Goal: Contribute content: Add original content to the website for others to see

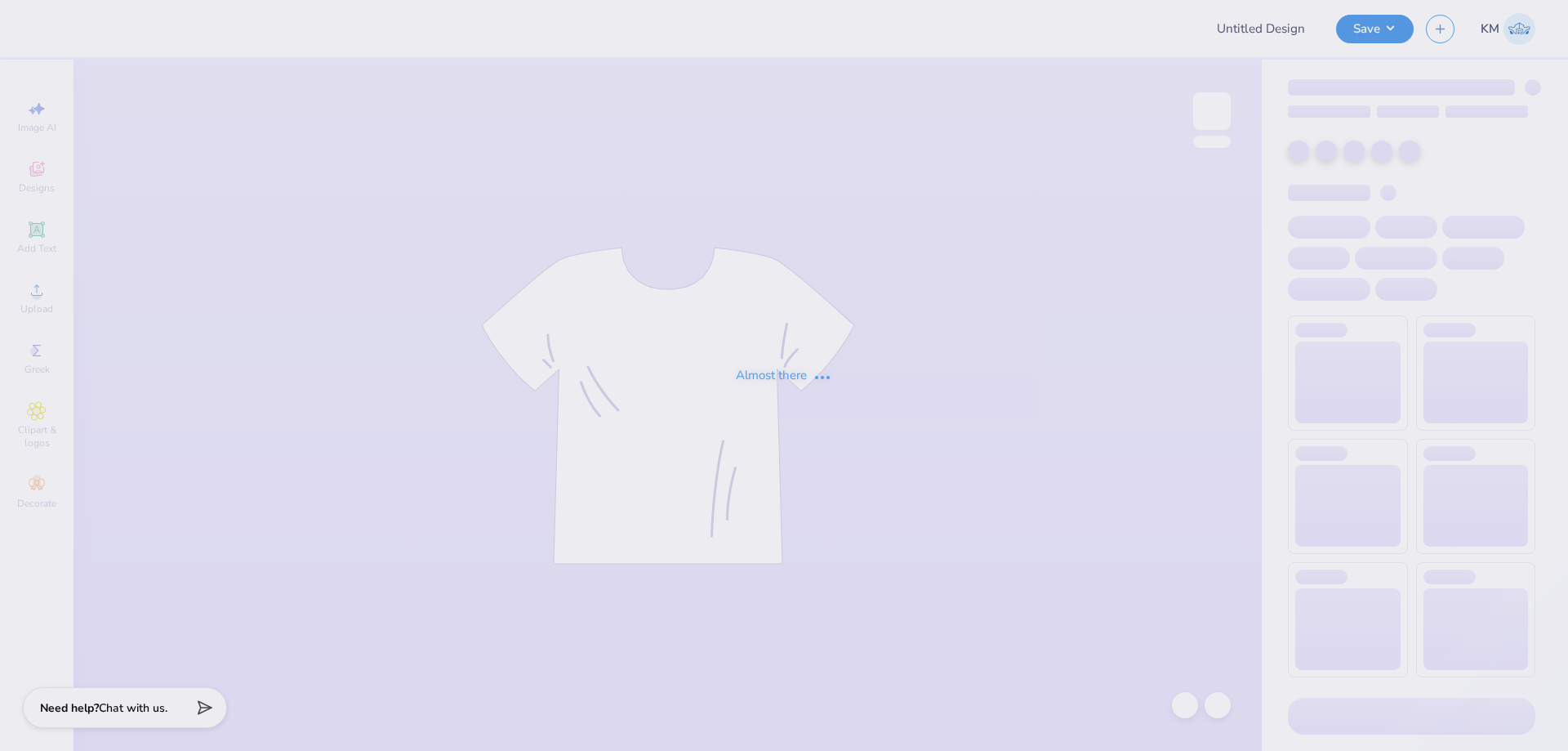
type input "Hailey Welch : University of Idaho"
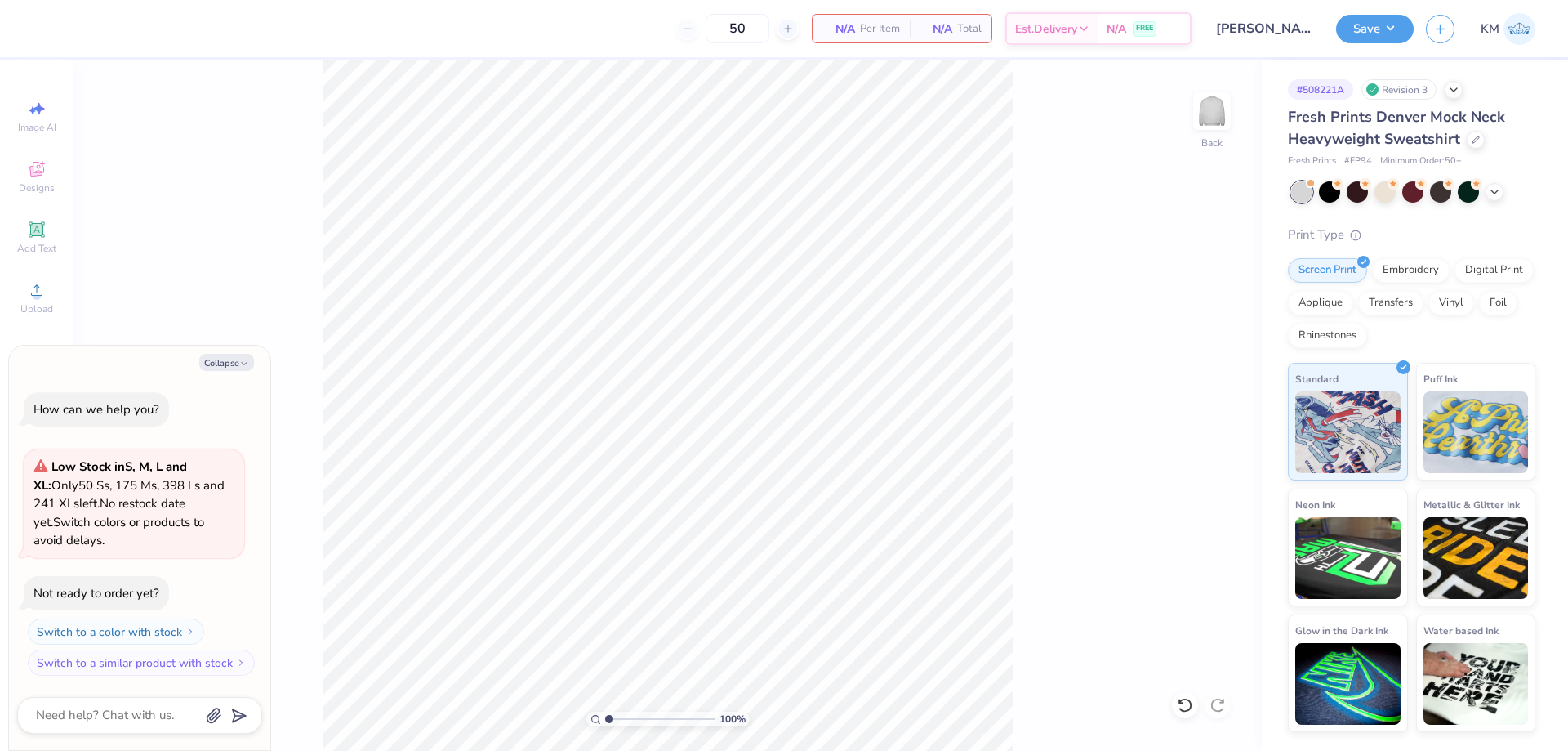
click at [218, 375] on div "Collapse How can we help you? Low Stock in S, M, L and XL : Only 50 Ss, 175 Ms,…" at bounding box center [139, 548] width 261 height 406
click at [221, 365] on button "Collapse" at bounding box center [226, 363] width 55 height 17
type textarea "x"
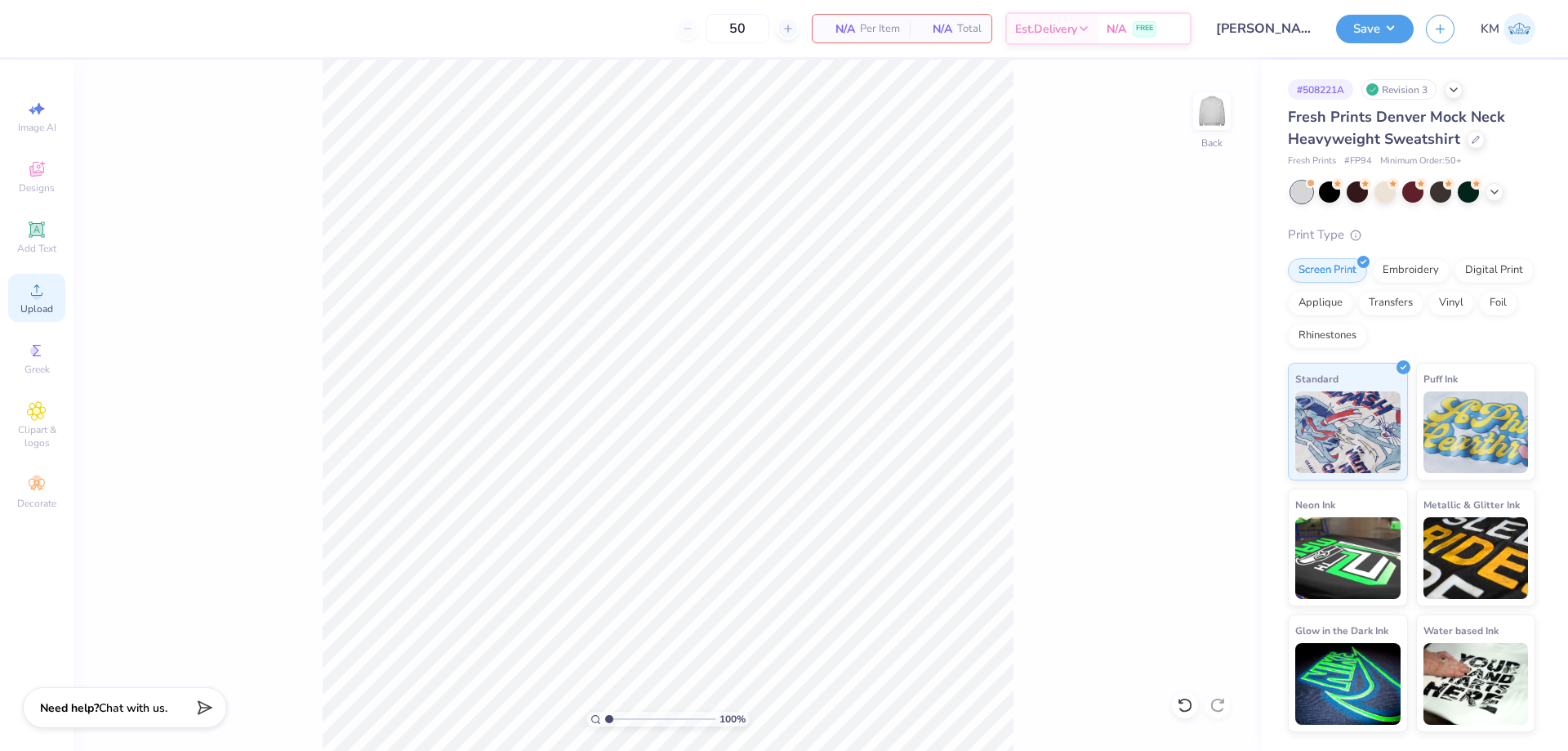
click at [49, 309] on span "Upload" at bounding box center [37, 309] width 33 height 14
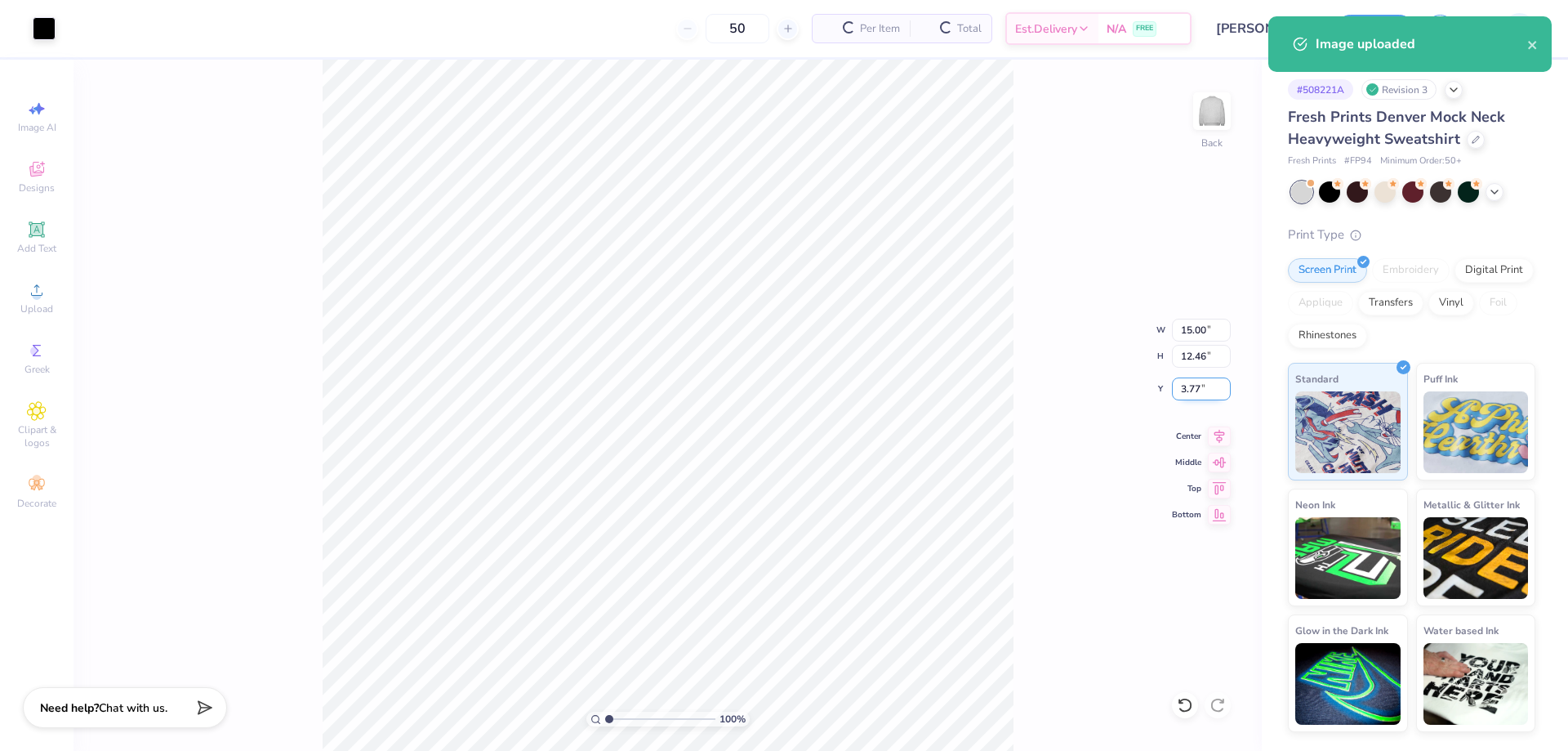
click at [1203, 386] on input "3.77" at bounding box center [1200, 389] width 59 height 23
type input "3"
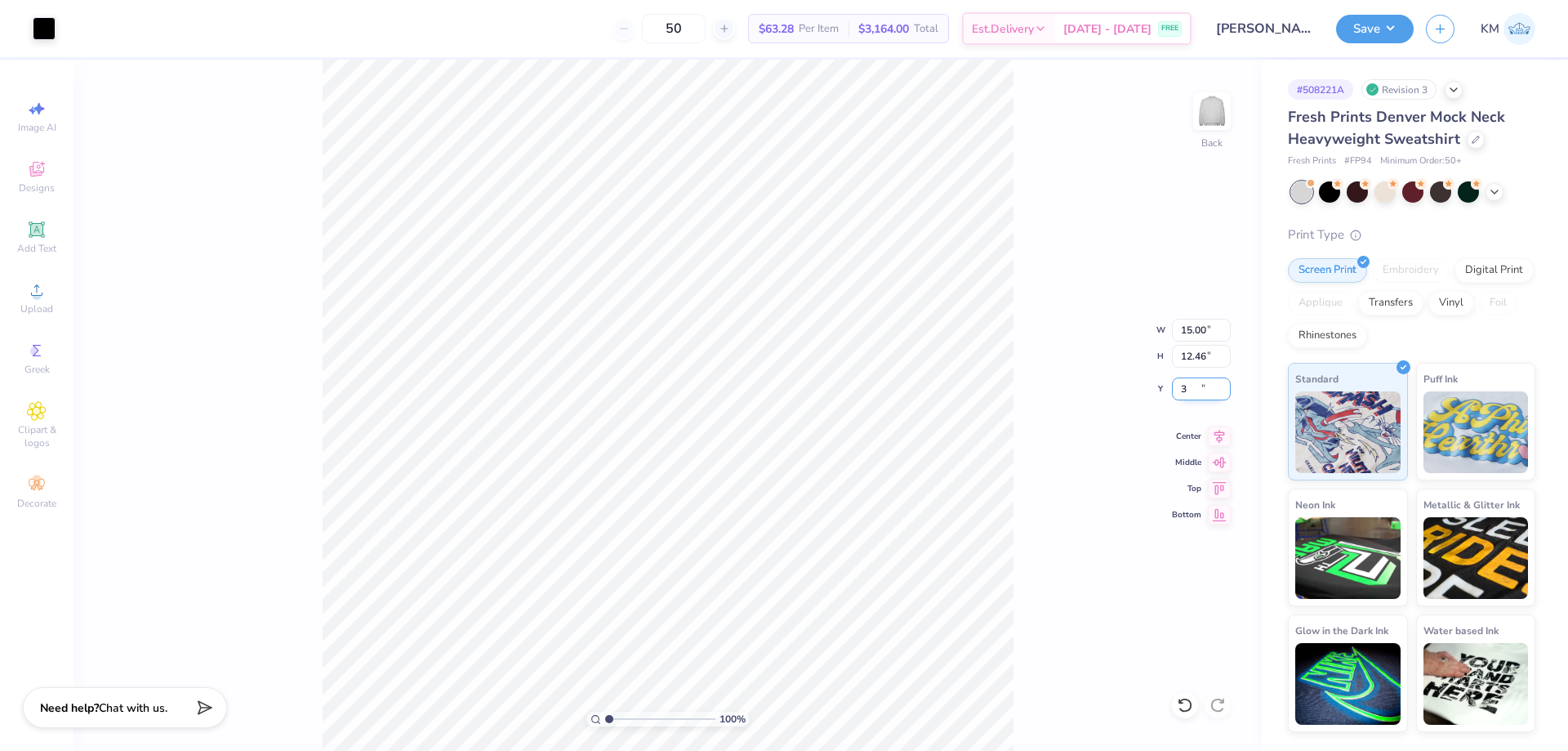
type input "3.00"
click at [1189, 334] on input "15.00" at bounding box center [1200, 330] width 59 height 23
type input "0"
type input "7.00"
type input "5.82"
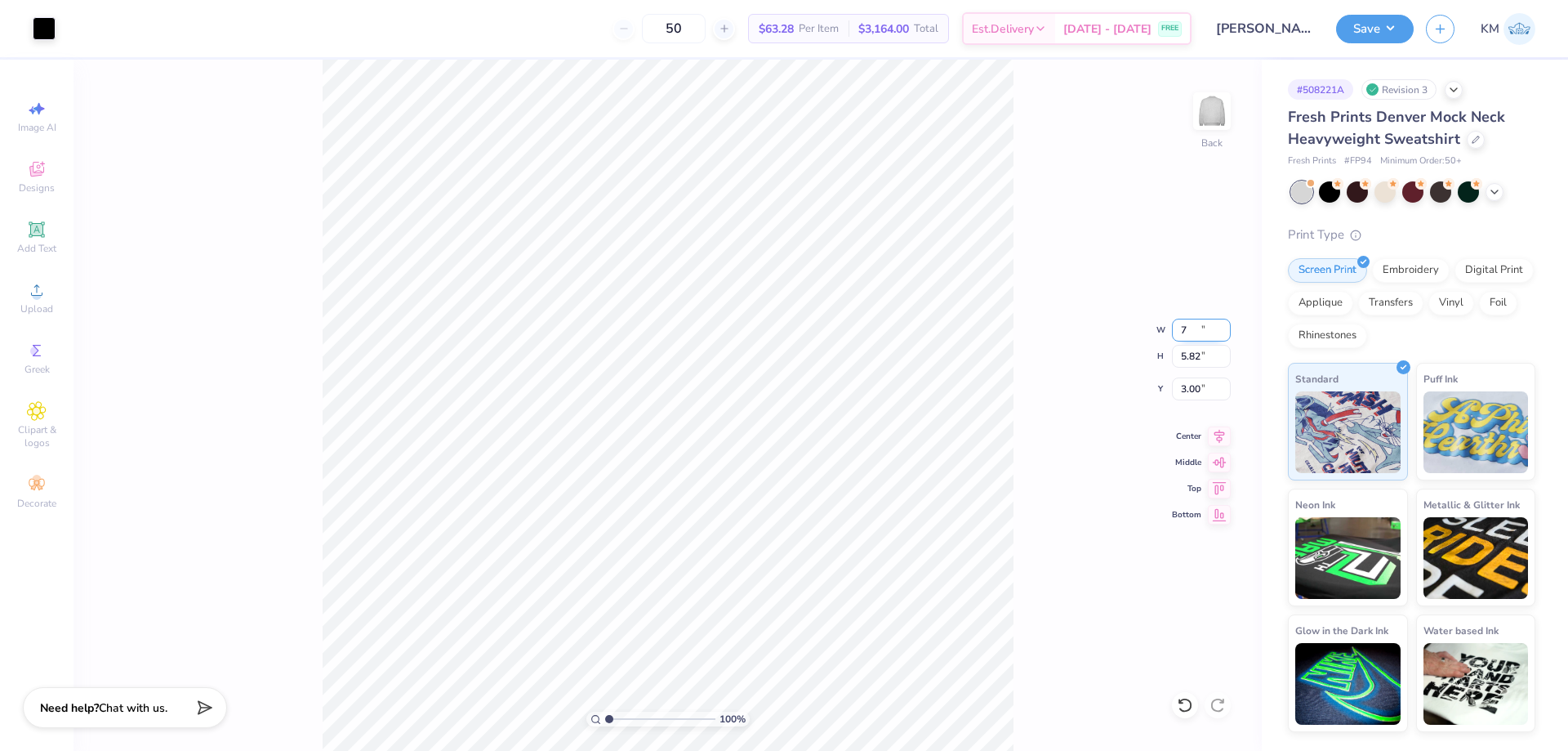
type input "6.32"
click at [1171, 391] on div "100 % Back W 7.00 7.00 " H 5.82 5.82 " Y 6.32 6.32 " Center Middle Top Bottom" at bounding box center [667, 406] width 1188 height 691
drag, startPoint x: 1204, startPoint y: 380, endPoint x: 1172, endPoint y: 385, distance: 32.4
click at [1172, 385] on input "6.32" at bounding box center [1200, 389] width 59 height 23
type input "3.00"
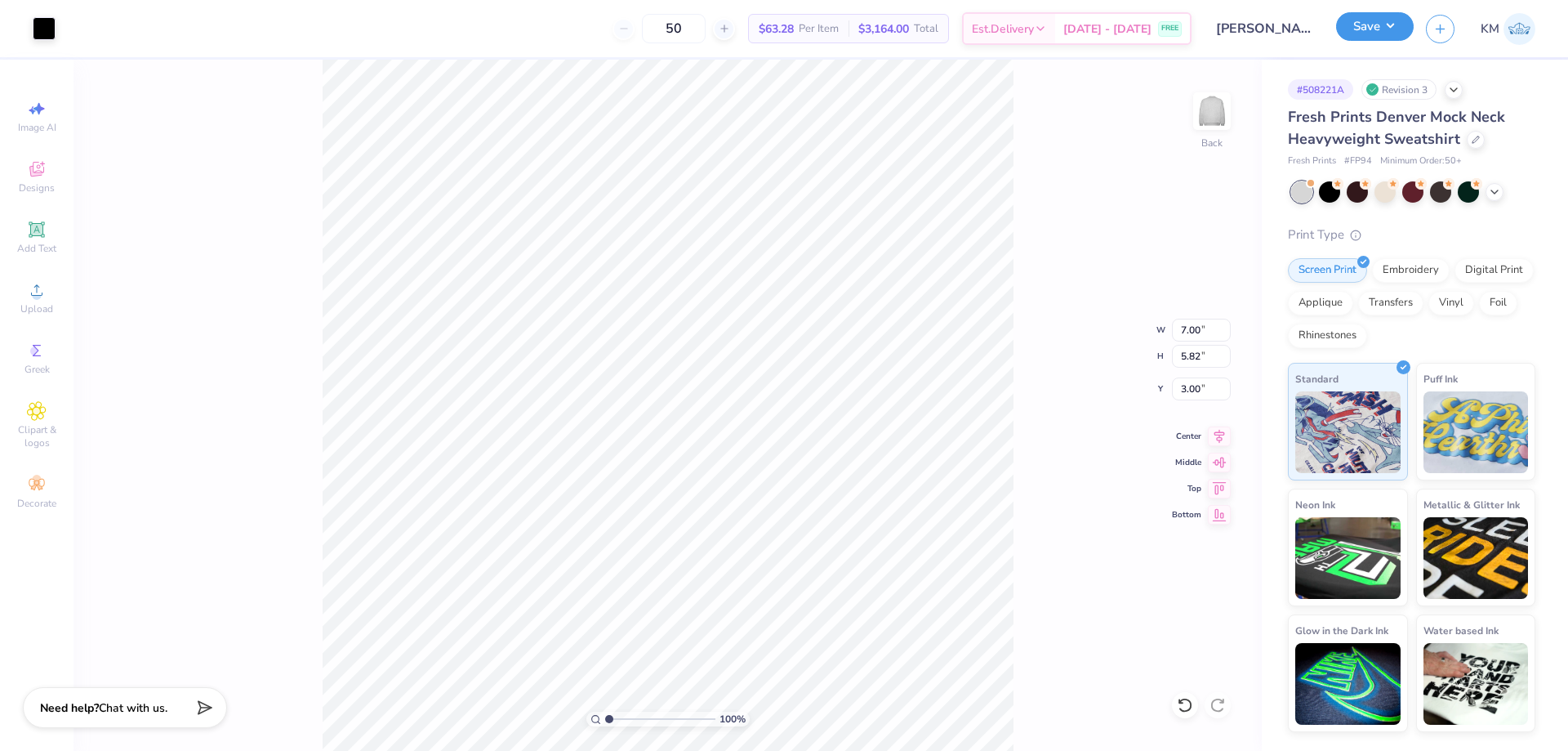
click at [1361, 28] on button "Save" at bounding box center [1375, 27] width 77 height 29
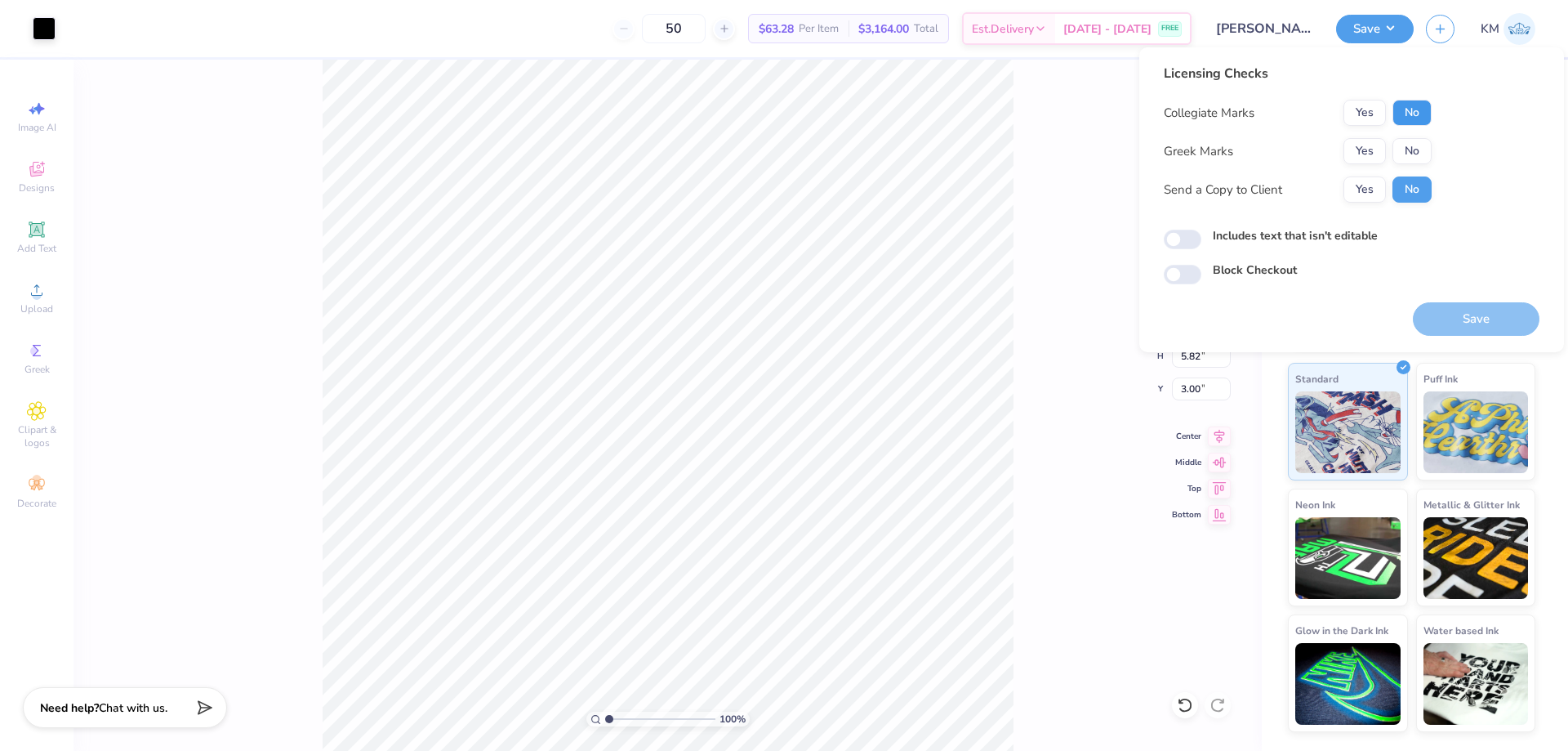
click at [1401, 111] on button "No" at bounding box center [1411, 112] width 40 height 26
click at [1364, 153] on button "Yes" at bounding box center [1365, 151] width 43 height 26
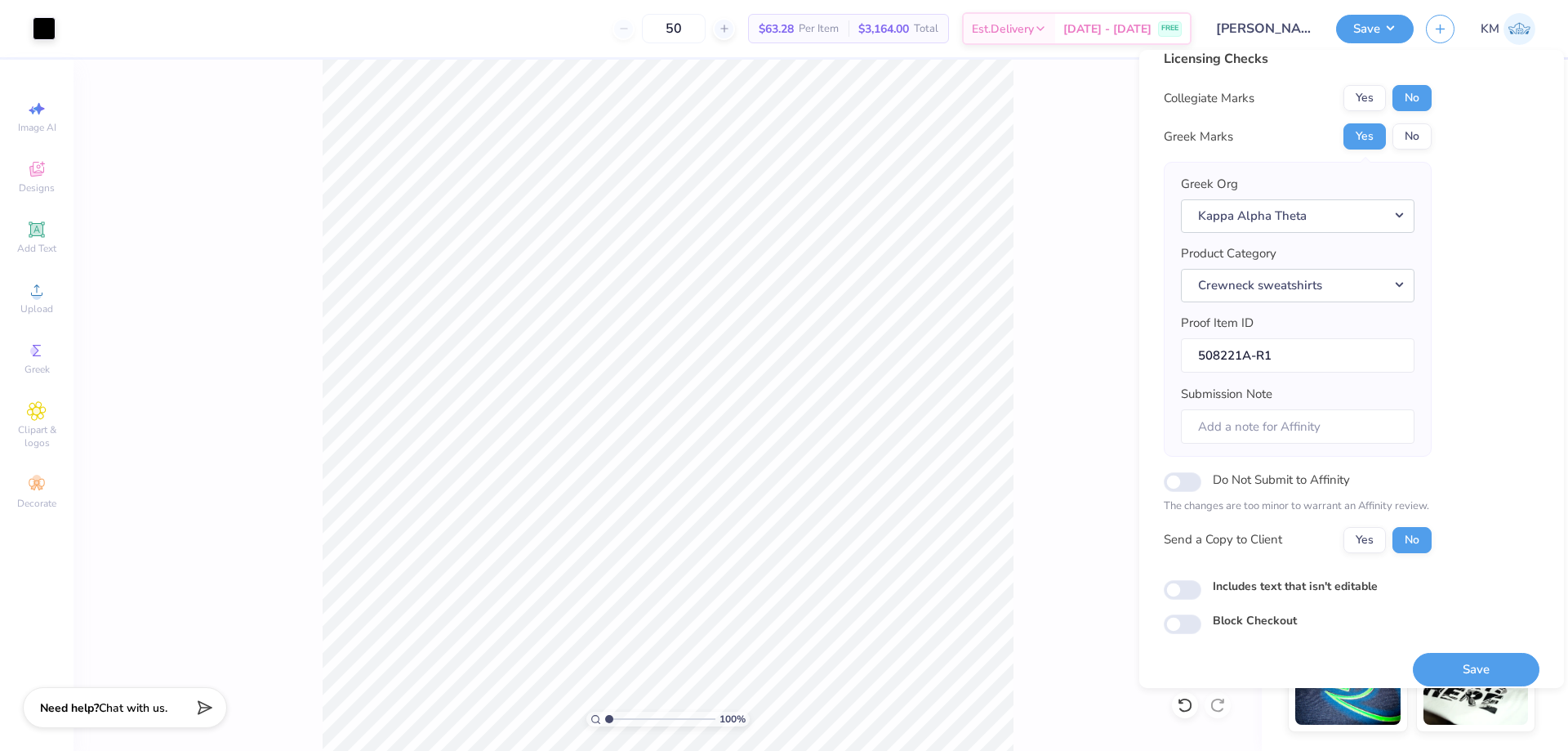
scroll to position [31, 0]
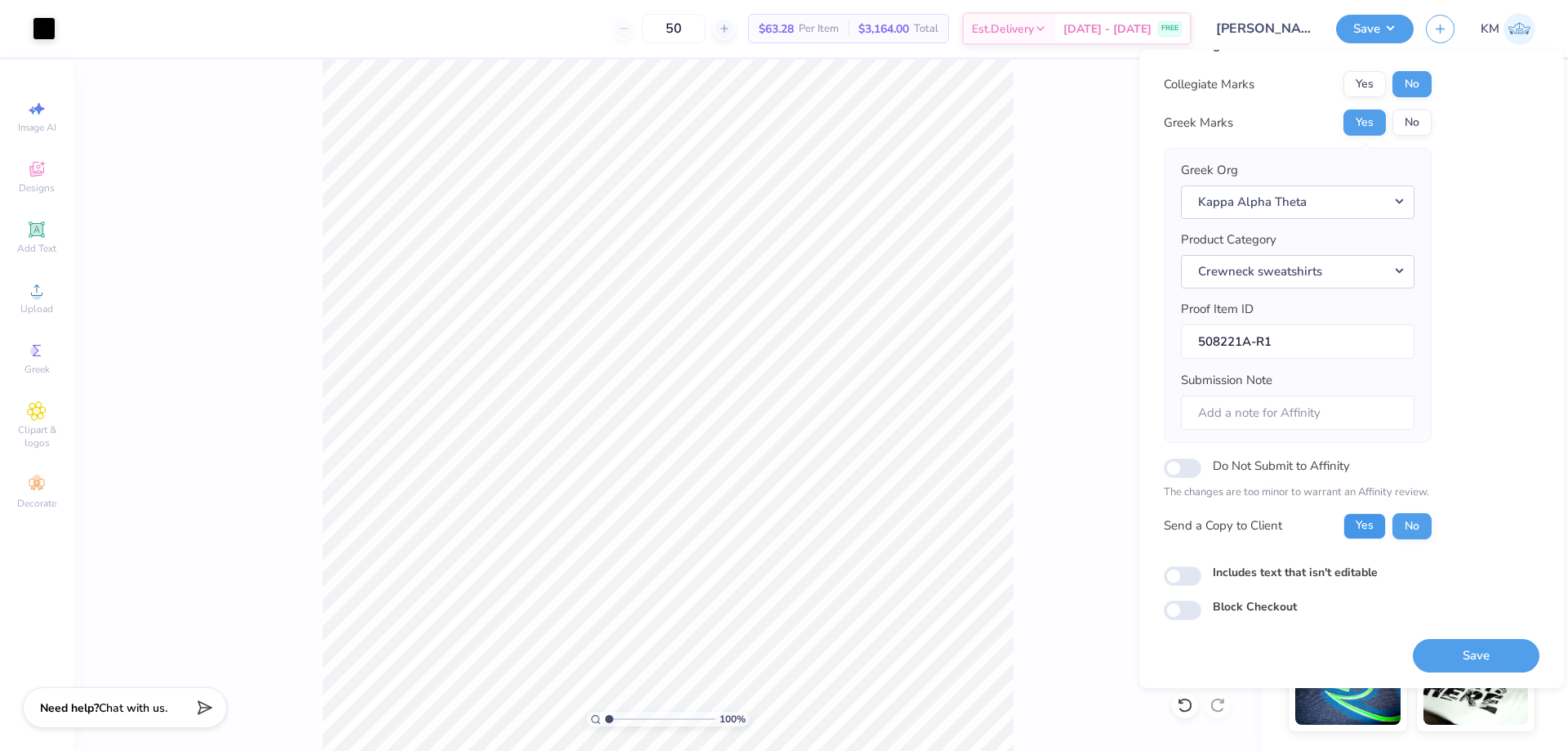
click at [1355, 524] on button "Yes" at bounding box center [1365, 526] width 43 height 26
click at [1446, 652] on button "Save" at bounding box center [1476, 655] width 127 height 34
type textarea "x"
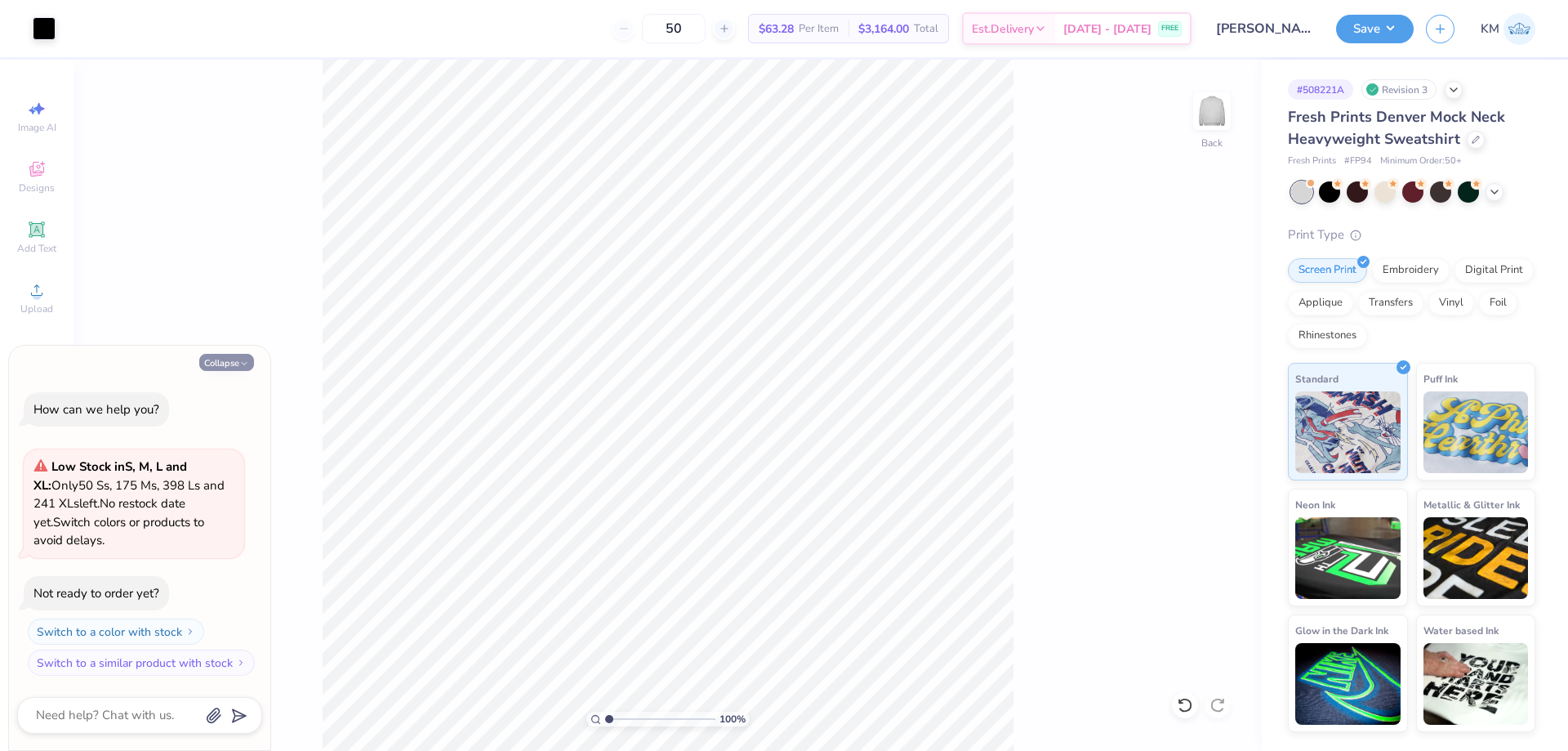
click at [213, 359] on button "Collapse" at bounding box center [226, 363] width 55 height 17
type textarea "x"
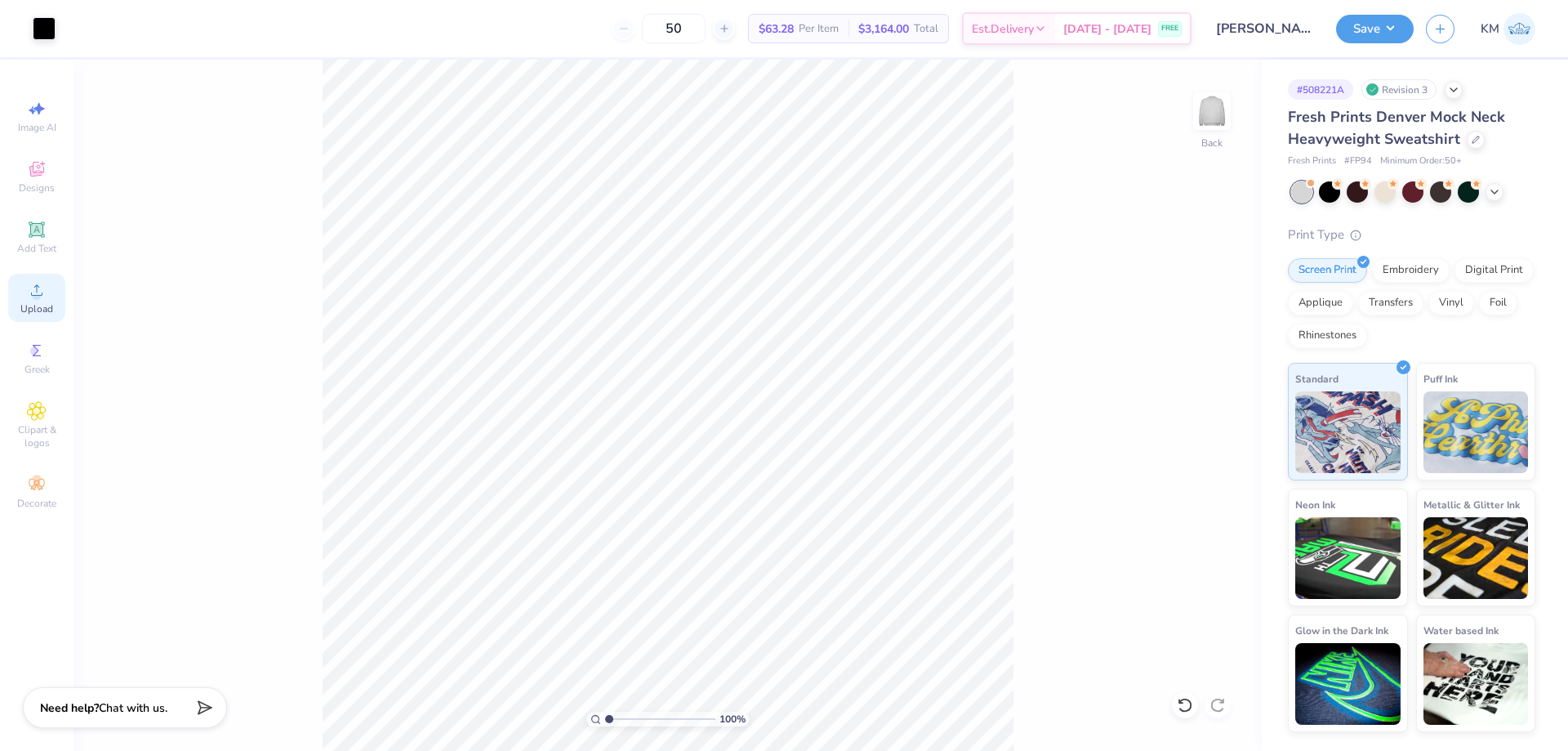
click at [56, 304] on div "Upload" at bounding box center [36, 298] width 57 height 48
click at [50, 300] on div "Upload" at bounding box center [36, 298] width 57 height 48
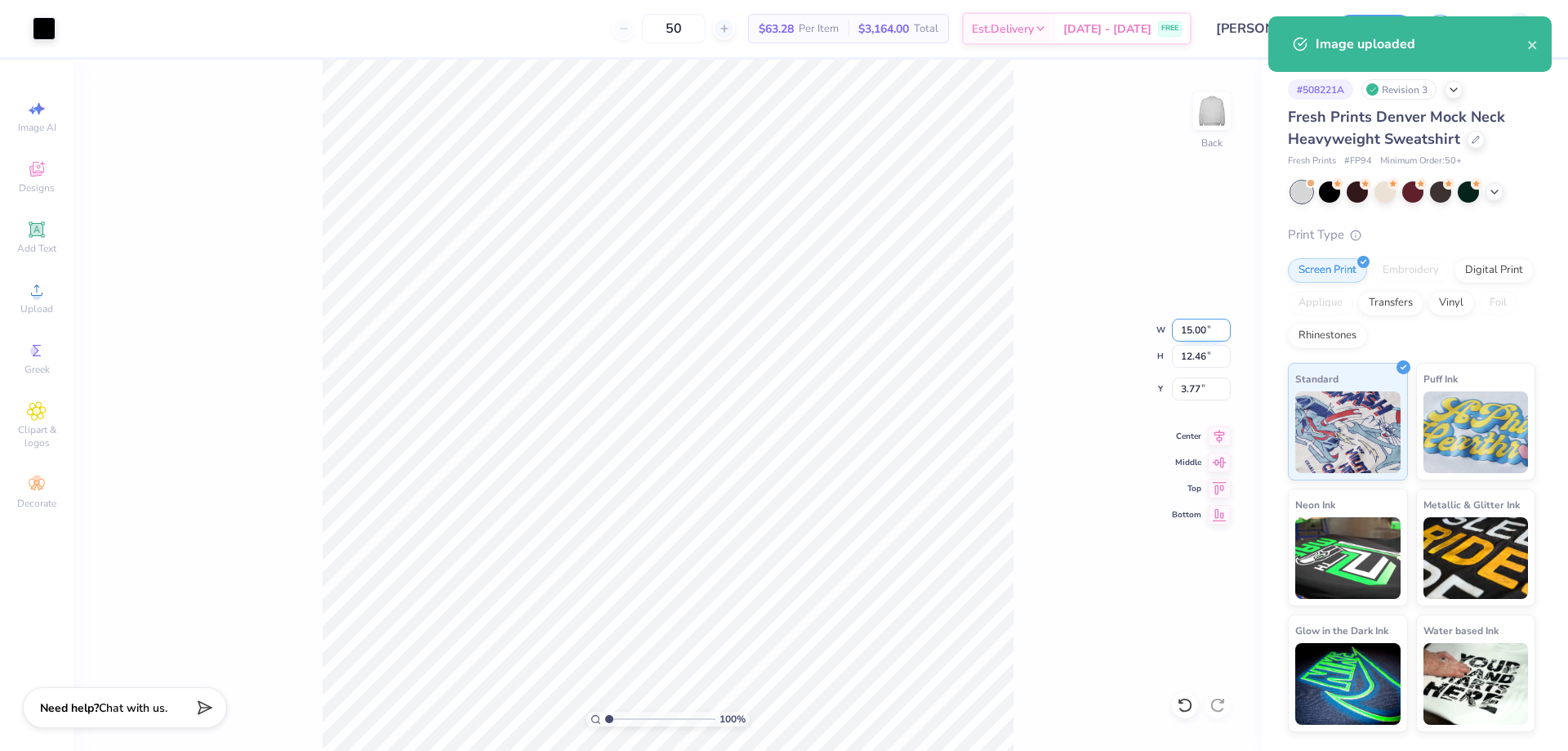
click at [1191, 330] on input "15.00" at bounding box center [1200, 330] width 59 height 23
type input "7.00"
type input "5.82"
click at [1180, 386] on input "7.09" at bounding box center [1200, 389] width 59 height 23
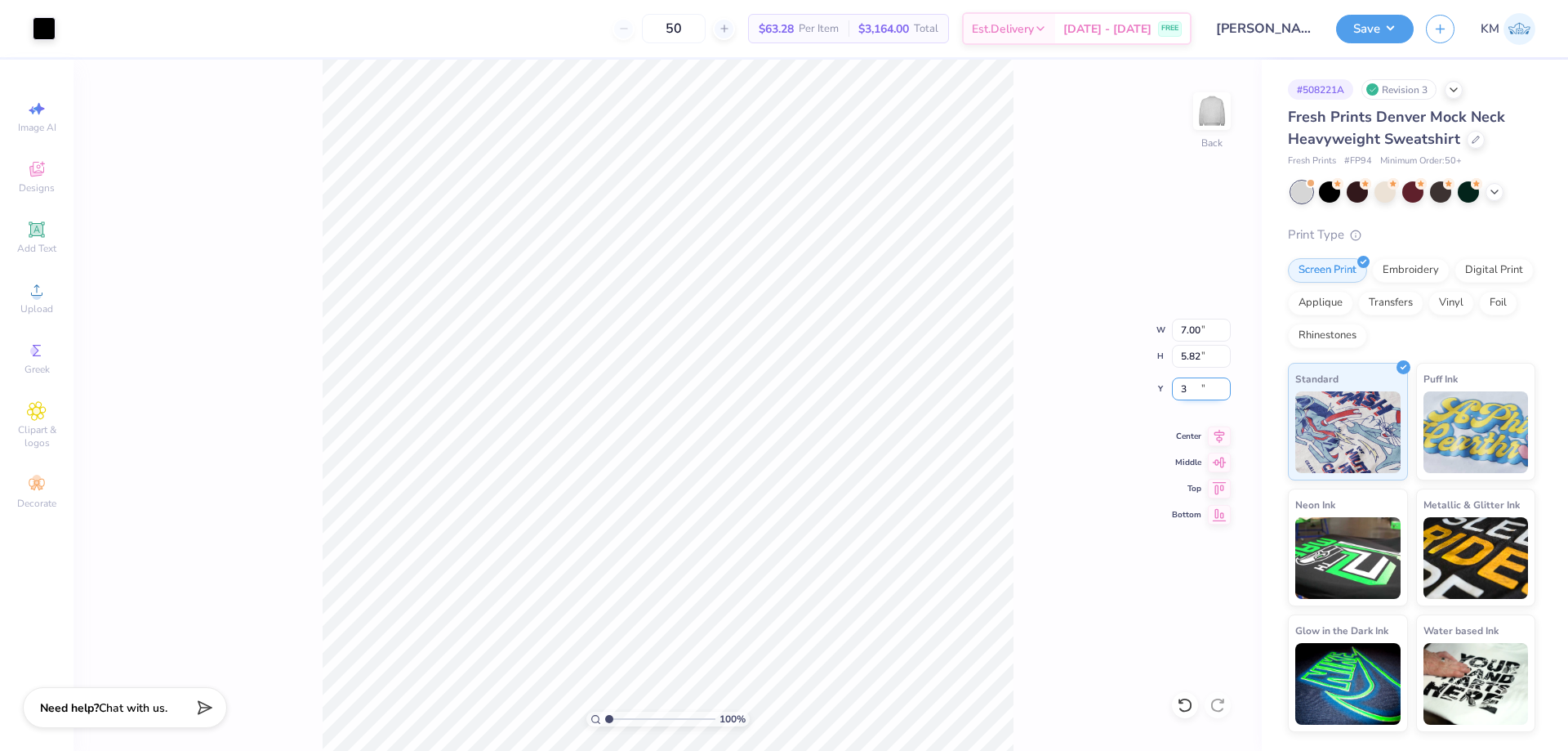
type input "3.00"
click at [1376, 22] on button "Save" at bounding box center [1375, 27] width 77 height 29
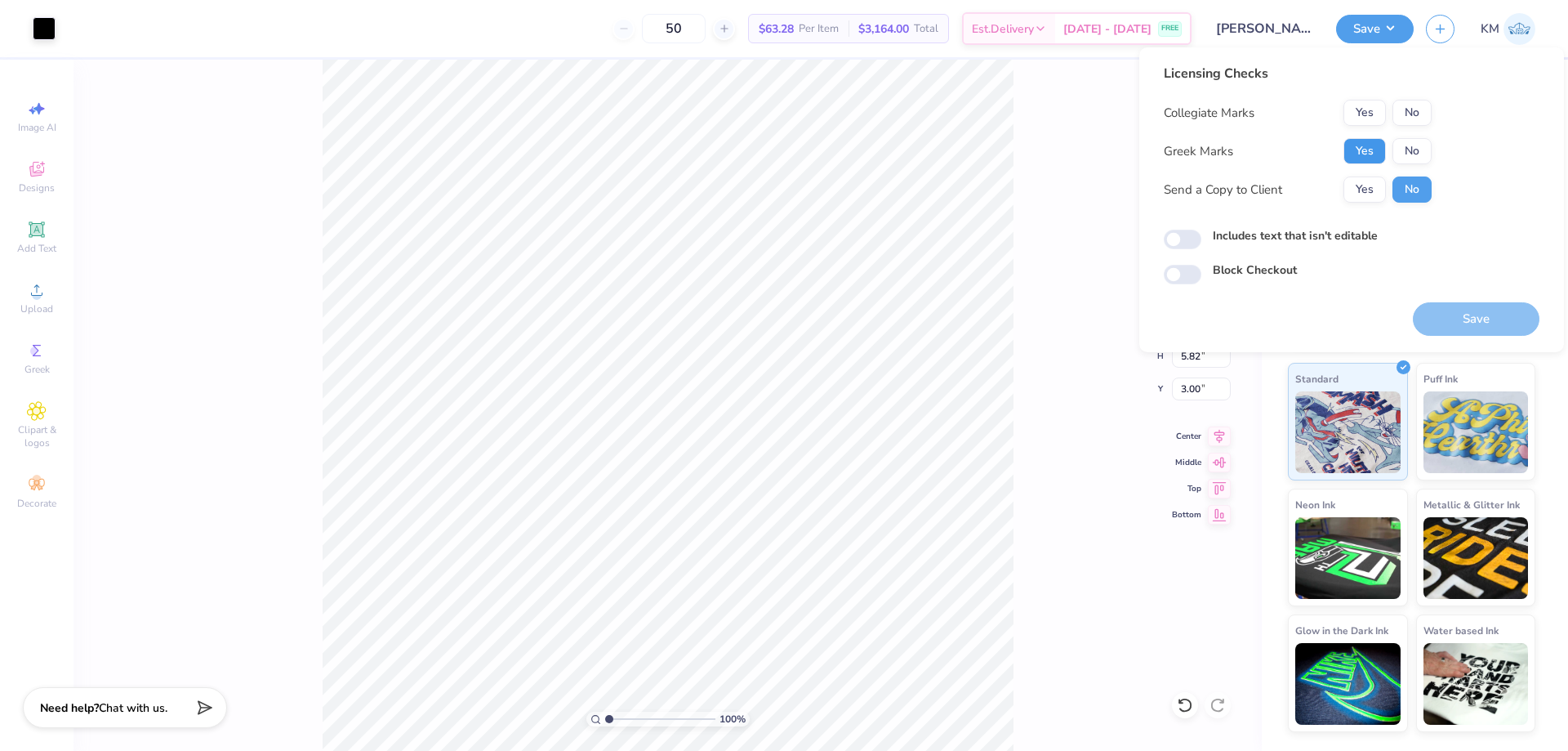
click at [1376, 144] on button "Yes" at bounding box center [1365, 151] width 43 height 26
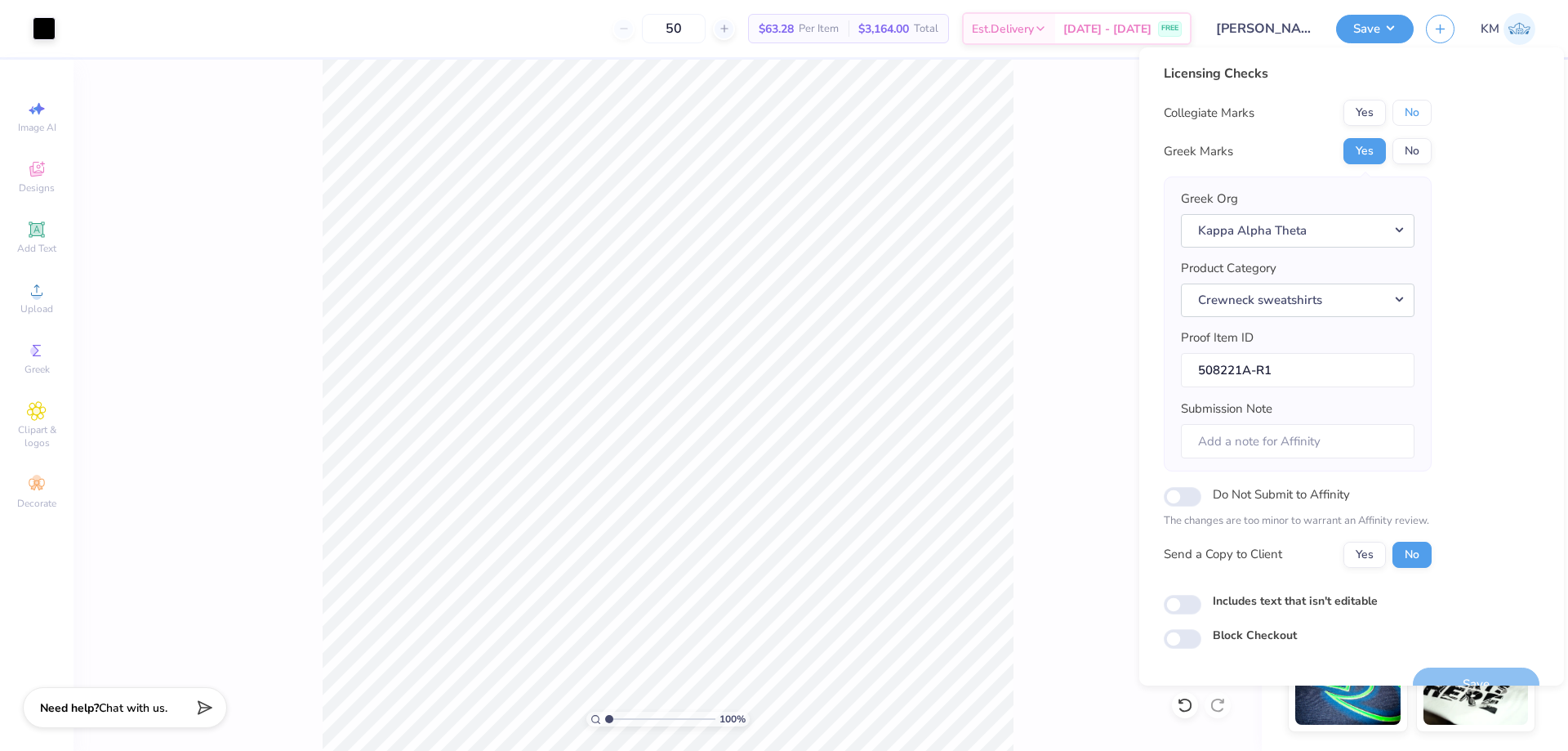
click at [1410, 103] on button "No" at bounding box center [1411, 112] width 40 height 26
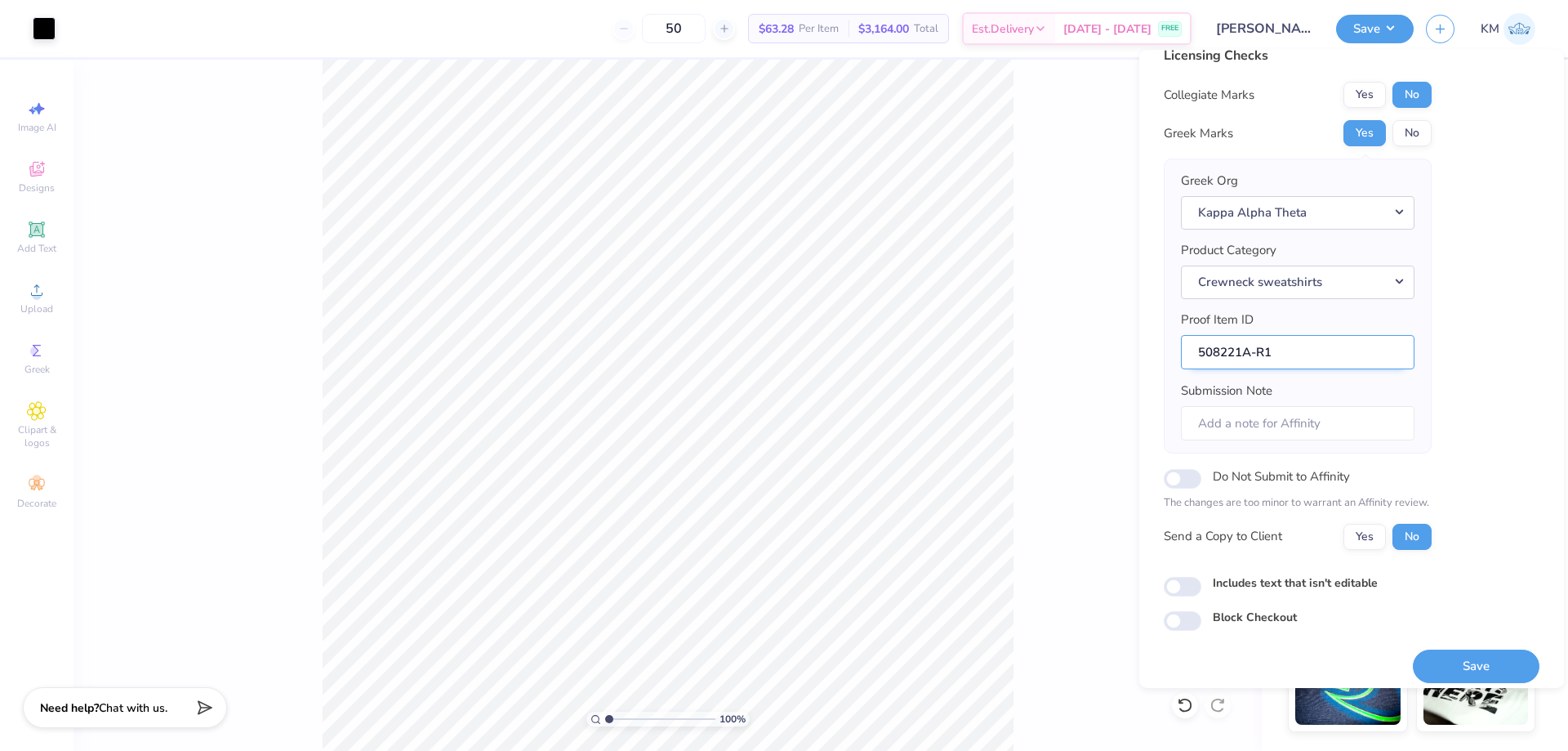
scroll to position [31, 0]
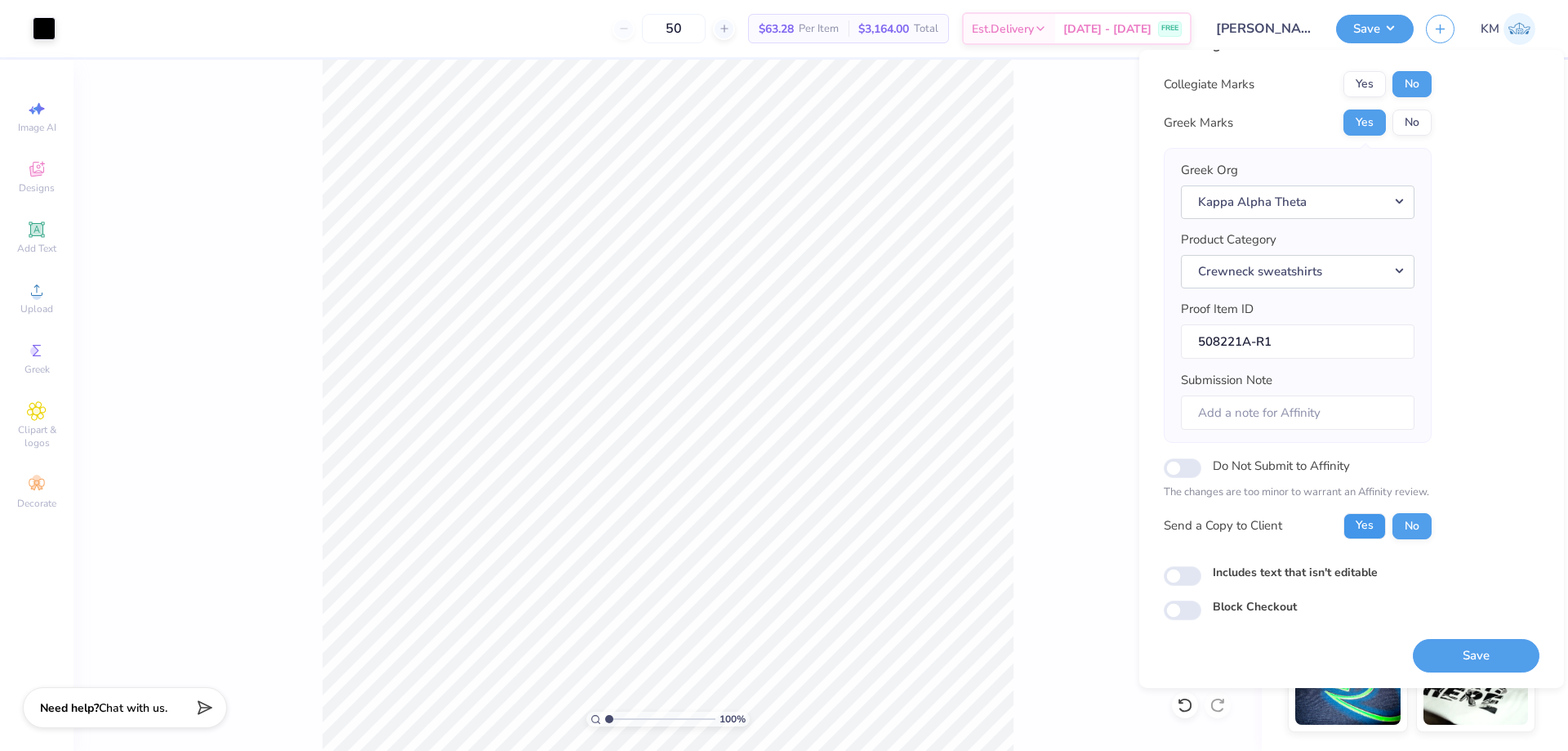
click at [1359, 517] on button "Yes" at bounding box center [1365, 526] width 43 height 26
click at [1464, 647] on button "Save" at bounding box center [1476, 655] width 127 height 34
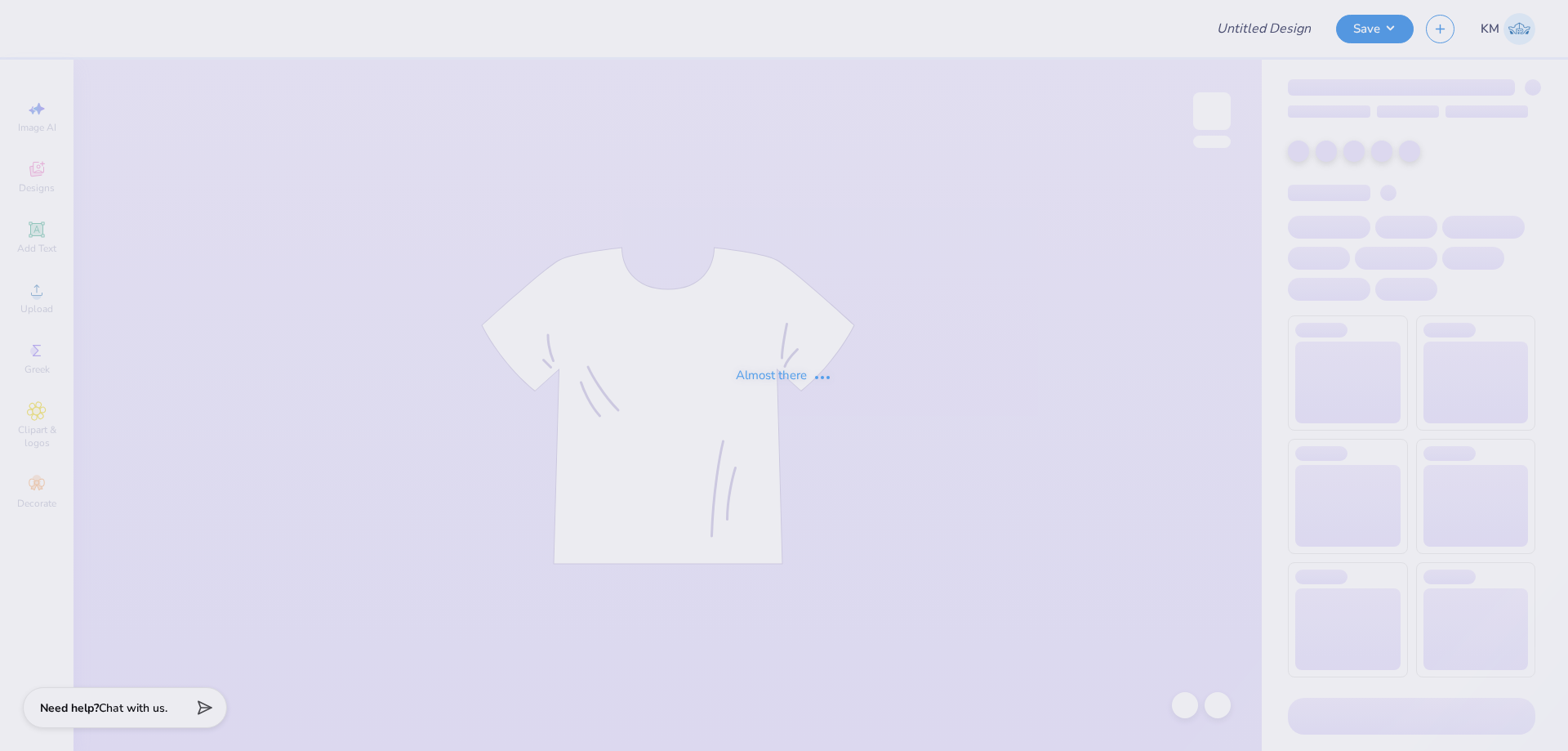
type input "Dad's Weekend"
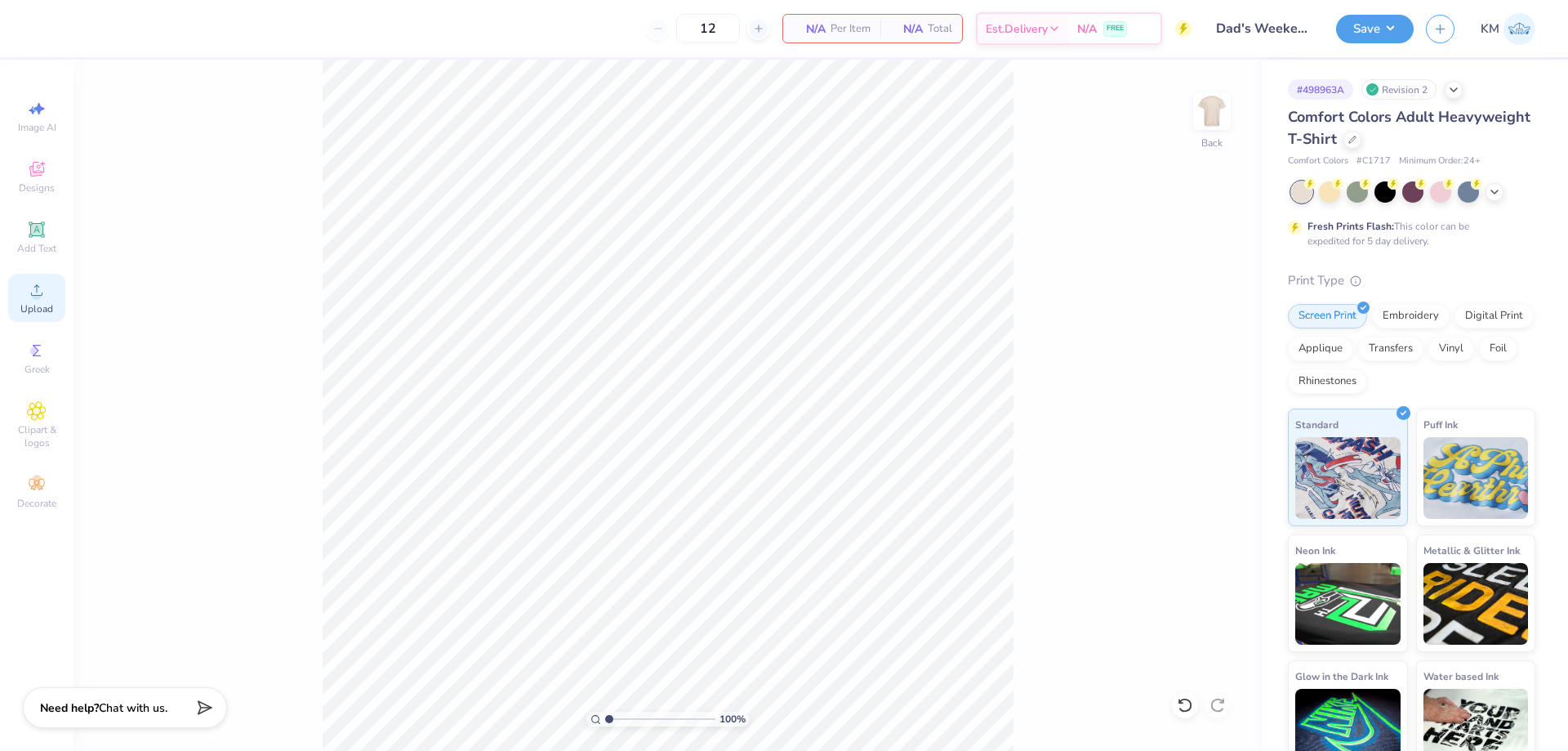
click at [44, 307] on span "Upload" at bounding box center [37, 309] width 33 height 14
click at [26, 289] on div "Upload" at bounding box center [36, 298] width 57 height 48
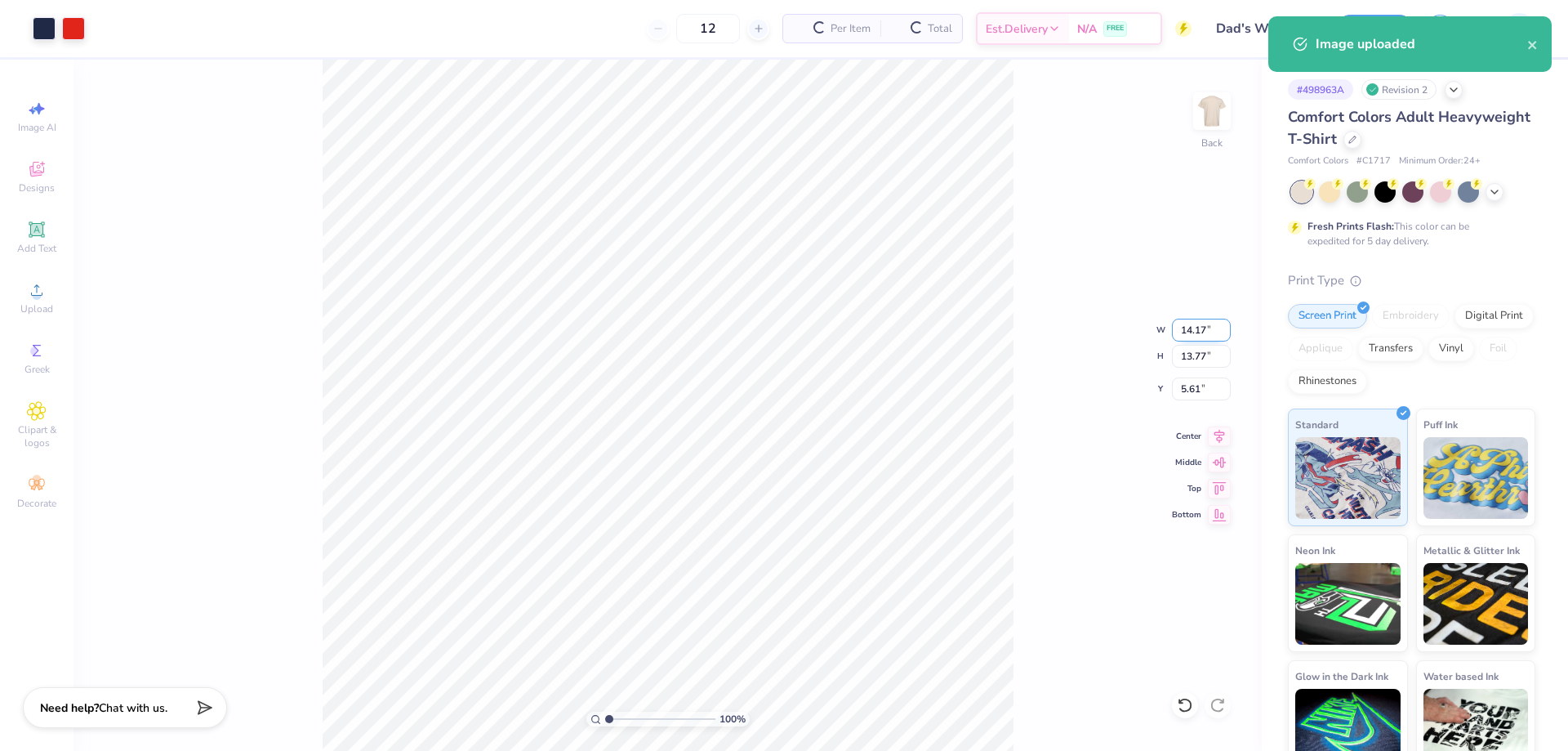
click at [1183, 333] on input "14.17" at bounding box center [1200, 330] width 59 height 23
type input "3.50"
type input "3.40"
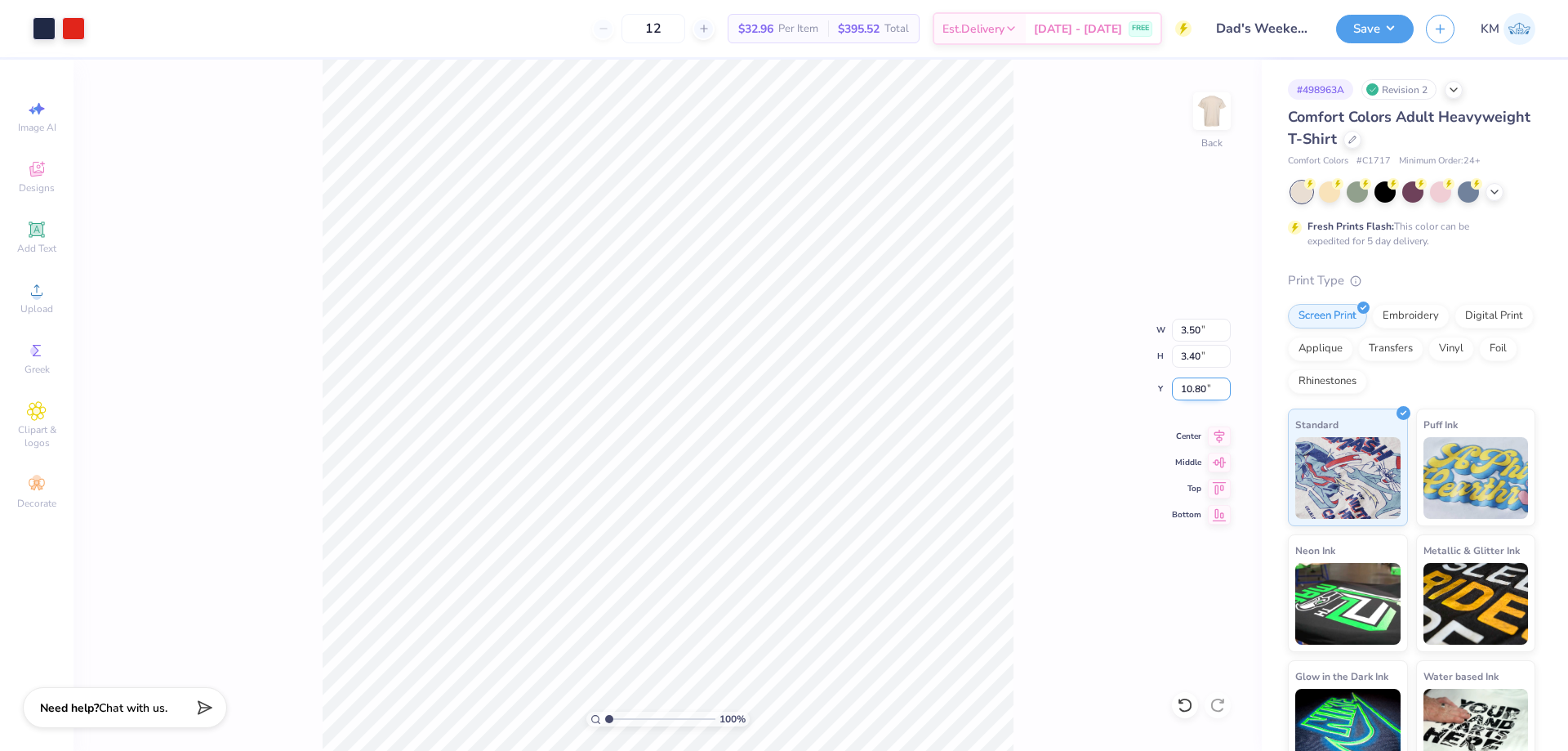
click at [1177, 386] on input "10.80" at bounding box center [1200, 389] width 59 height 23
type input "3.00"
drag, startPoint x: 1022, startPoint y: 480, endPoint x: 525, endPoint y: 5, distance: 687.5
click at [1022, 481] on div "100 % Back W 3.50 3.50 " H 3.40 3.40 " Y 3.00 3.00 " Center Middle Top Bottom" at bounding box center [667, 406] width 1188 height 691
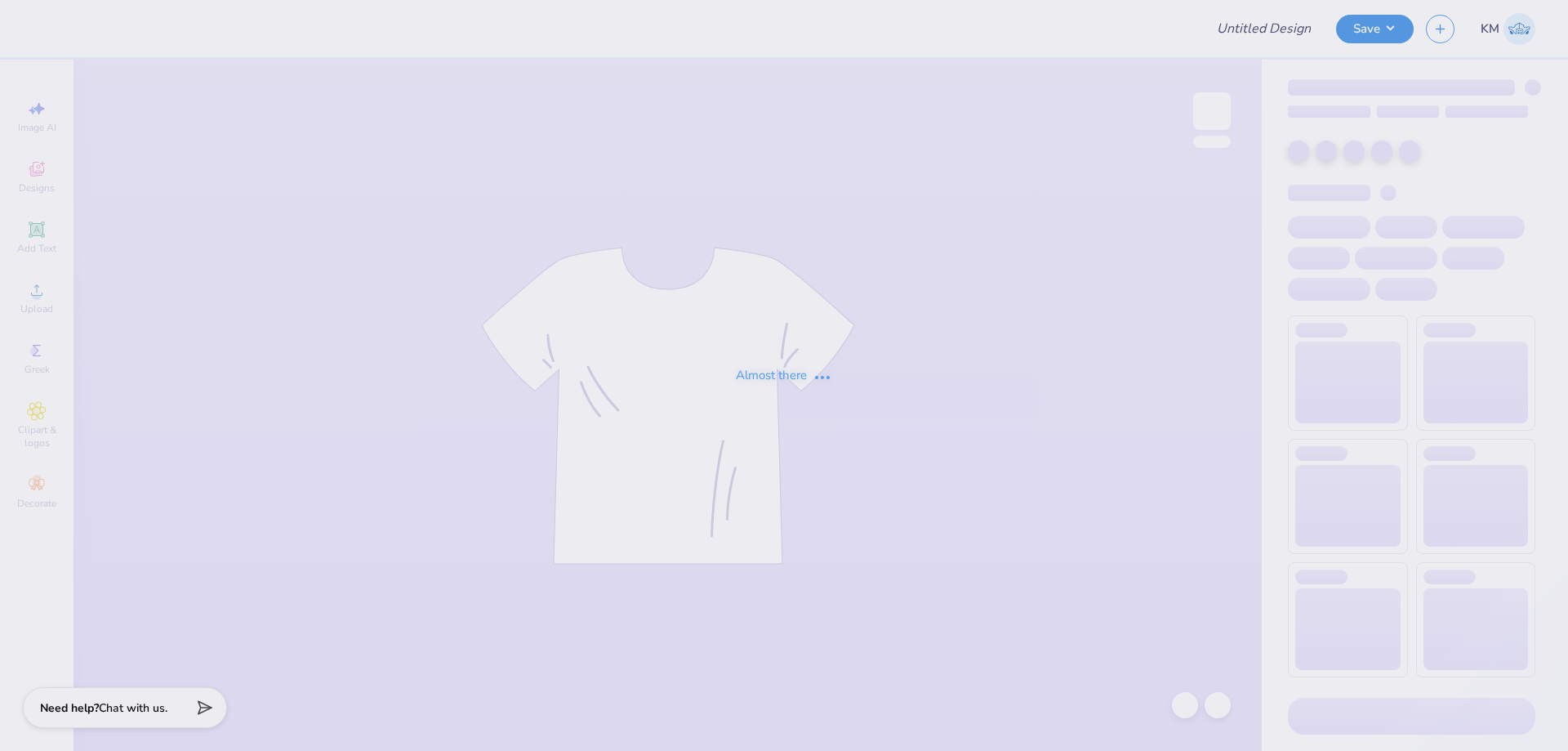
type input "Dad's Weekend"
type input "12"
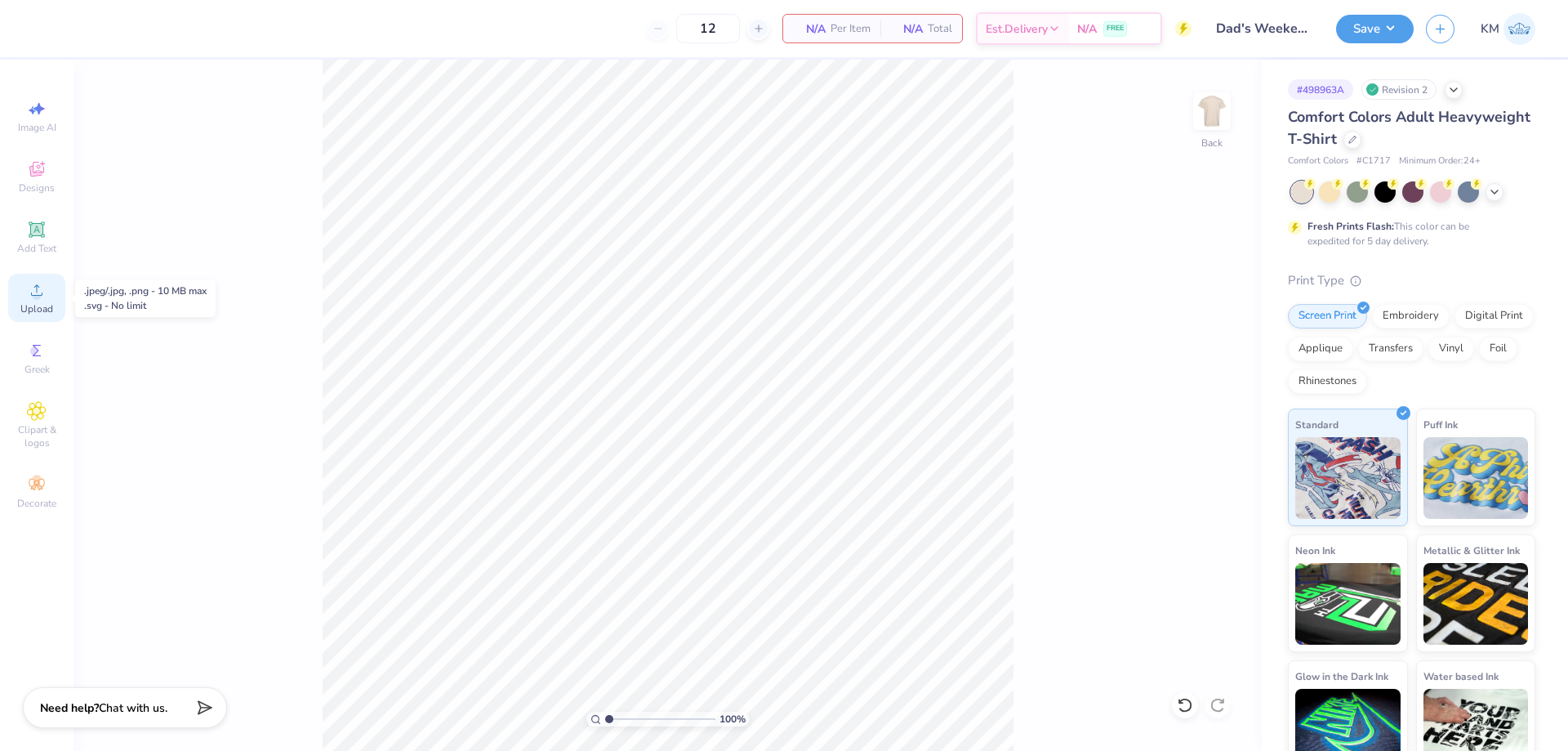
click at [39, 295] on icon at bounding box center [37, 290] width 12 height 12
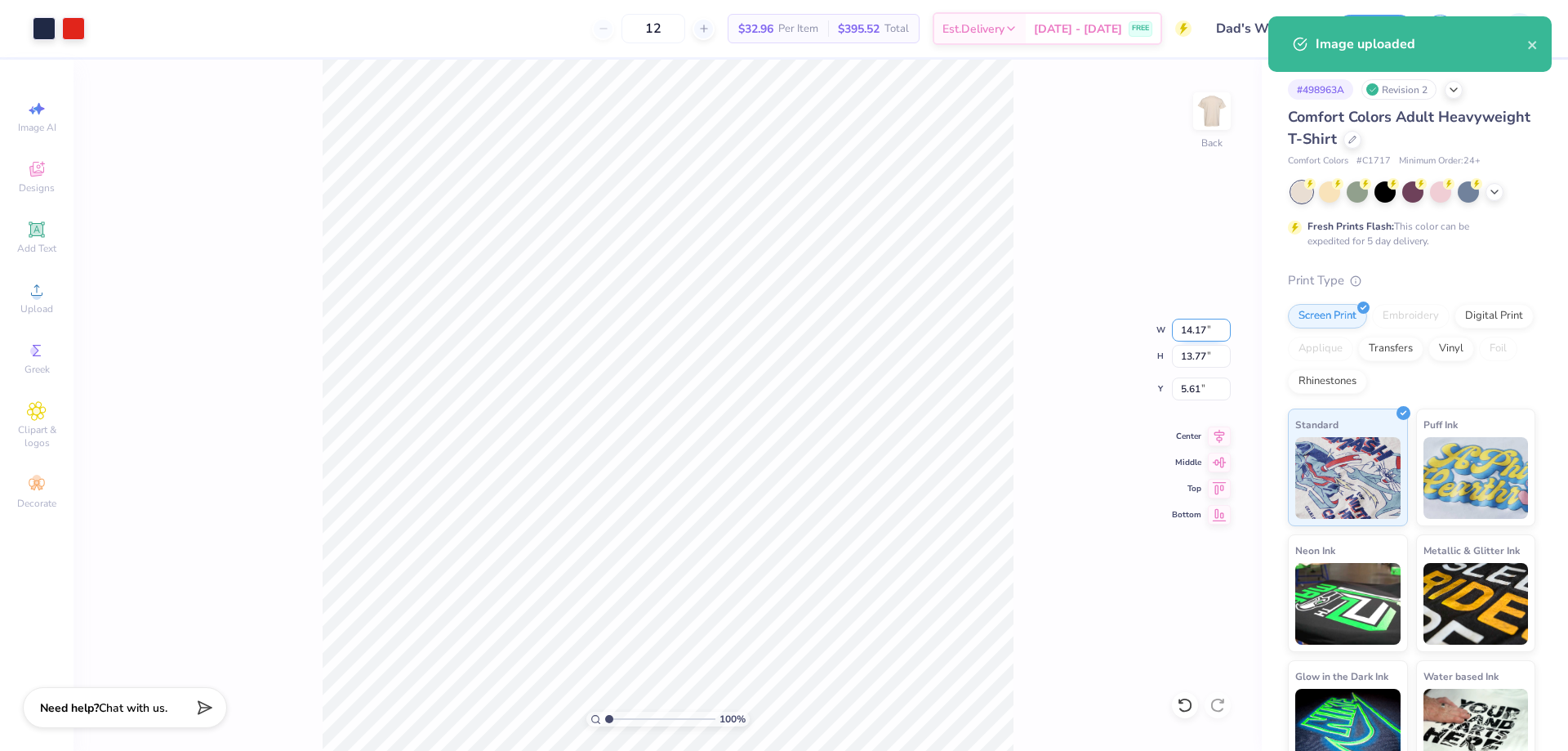
click at [1179, 327] on input "14.17" at bounding box center [1200, 330] width 59 height 23
type input "3.50"
type input "3.40"
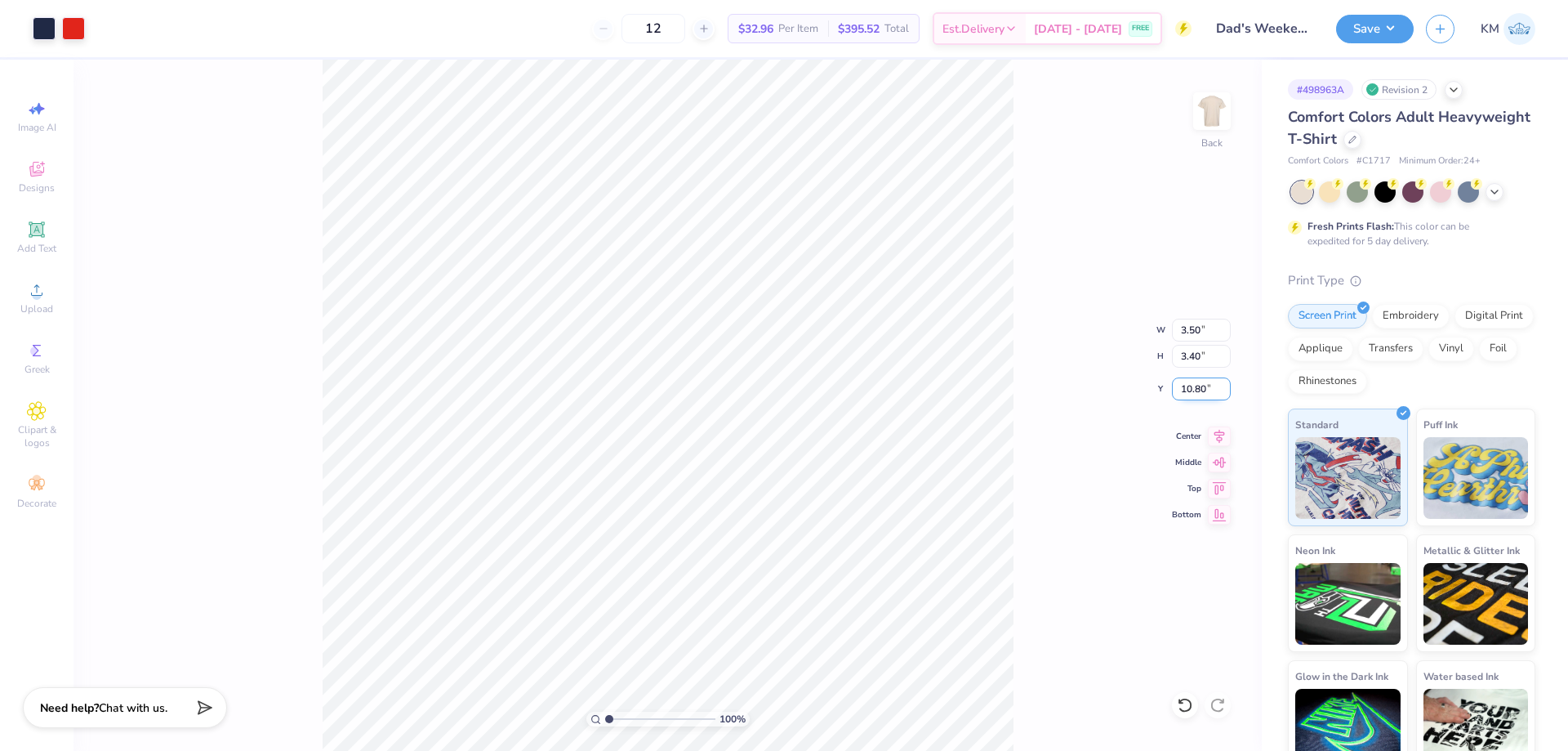
click at [1190, 384] on input "10.80" at bounding box center [1200, 389] width 59 height 23
type input "3.00"
click at [1384, 35] on button "Save" at bounding box center [1375, 27] width 77 height 29
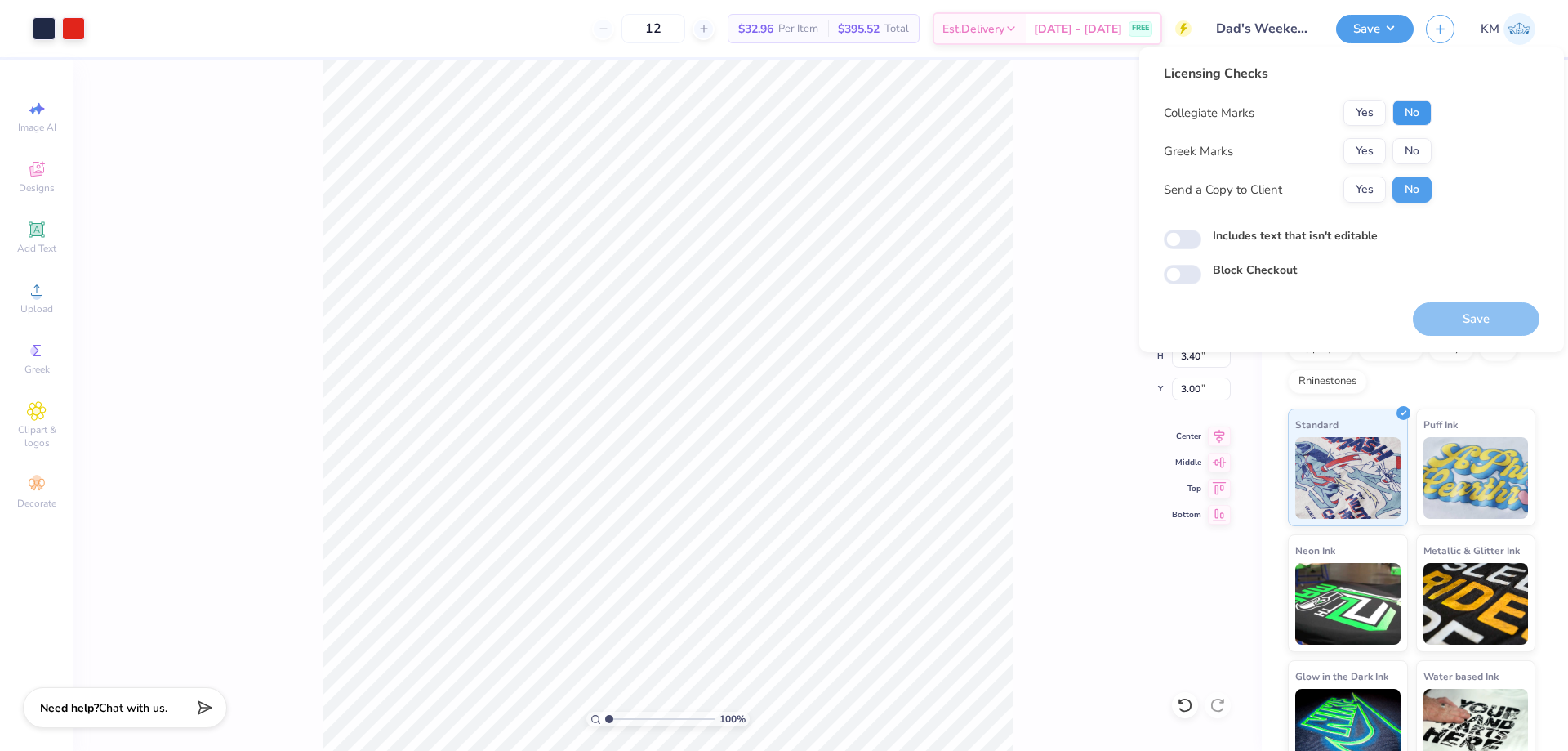
click at [1413, 114] on button "No" at bounding box center [1411, 112] width 40 height 26
click at [1366, 150] on button "Yes" at bounding box center [1365, 151] width 43 height 26
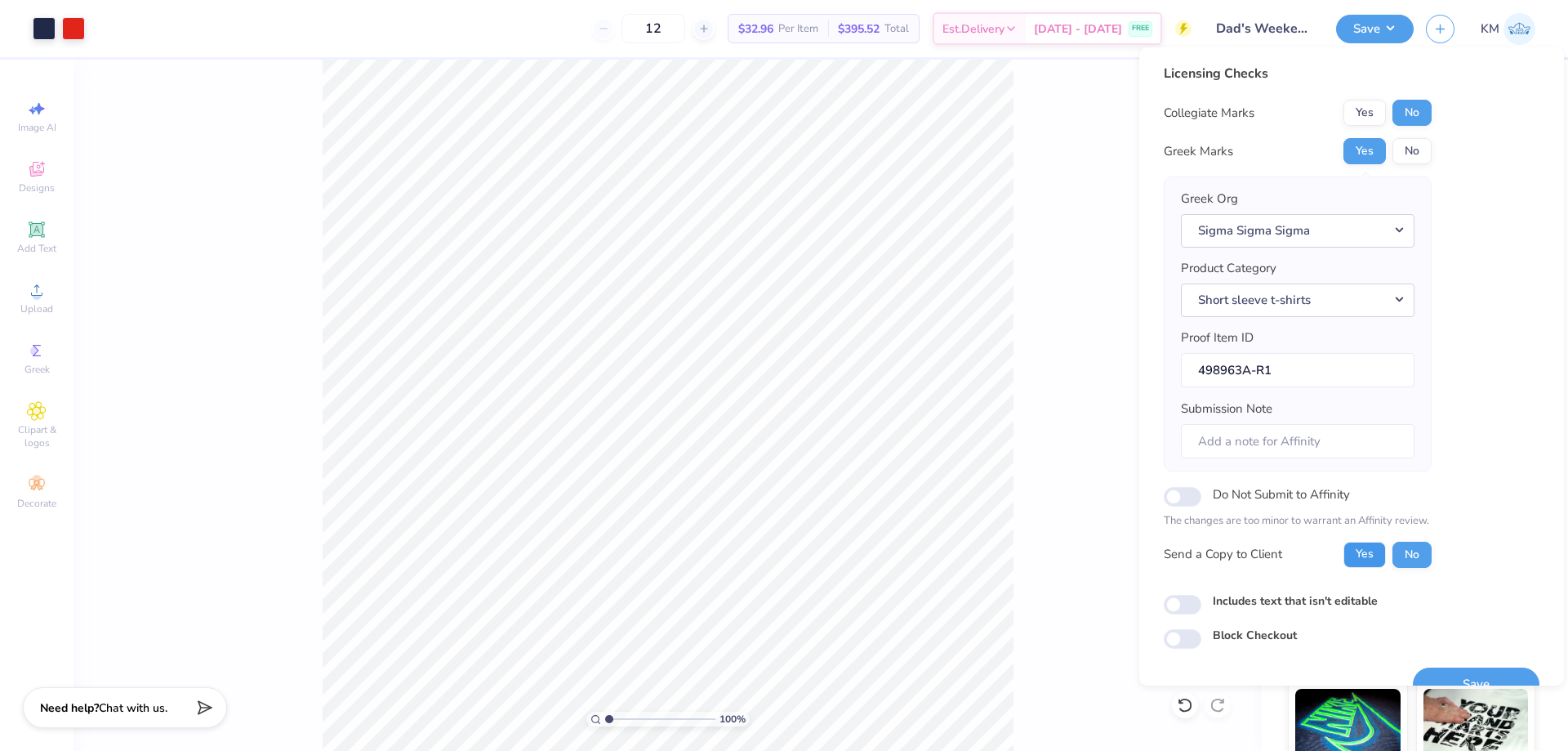
click at [1370, 560] on button "Yes" at bounding box center [1365, 555] width 43 height 26
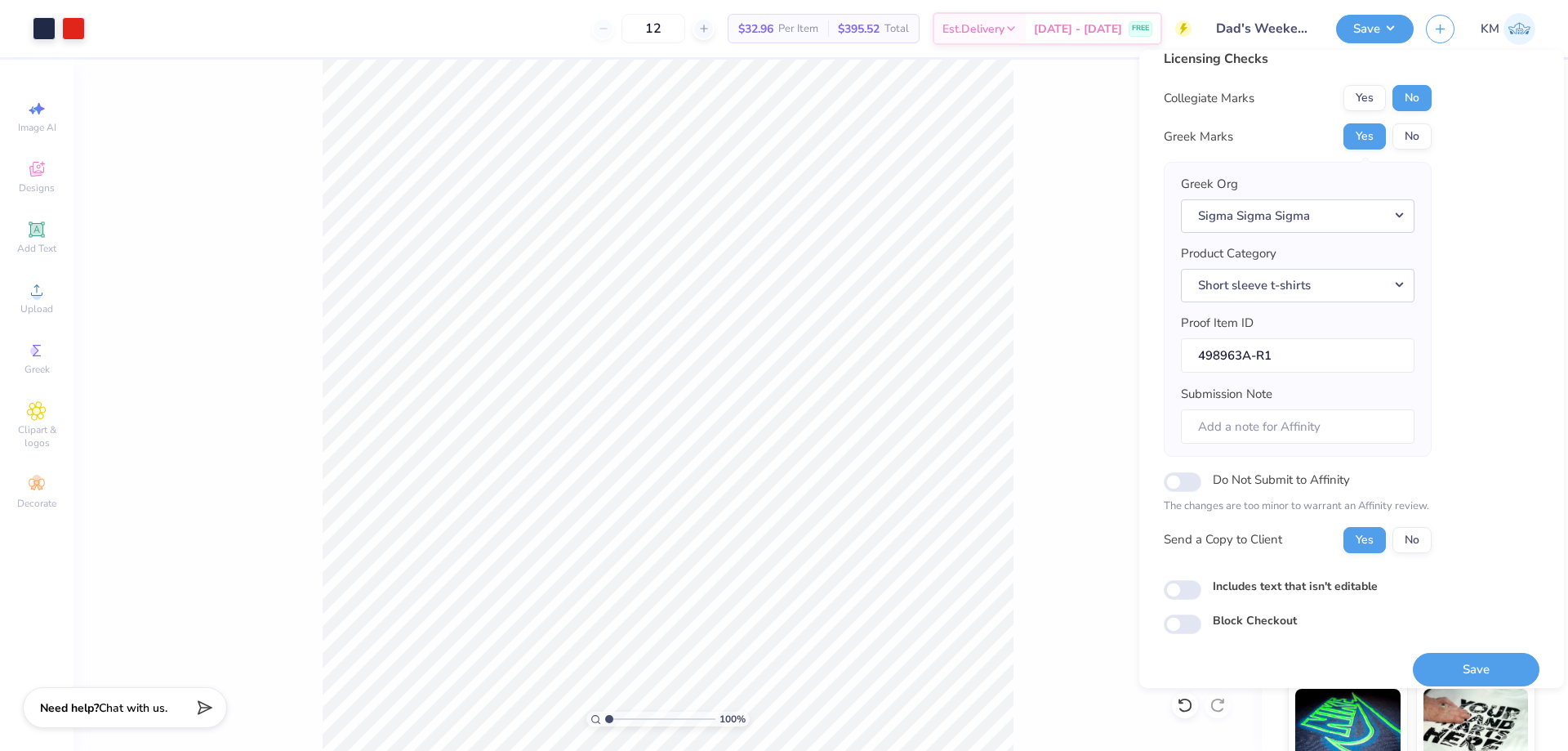
scroll to position [31, 0]
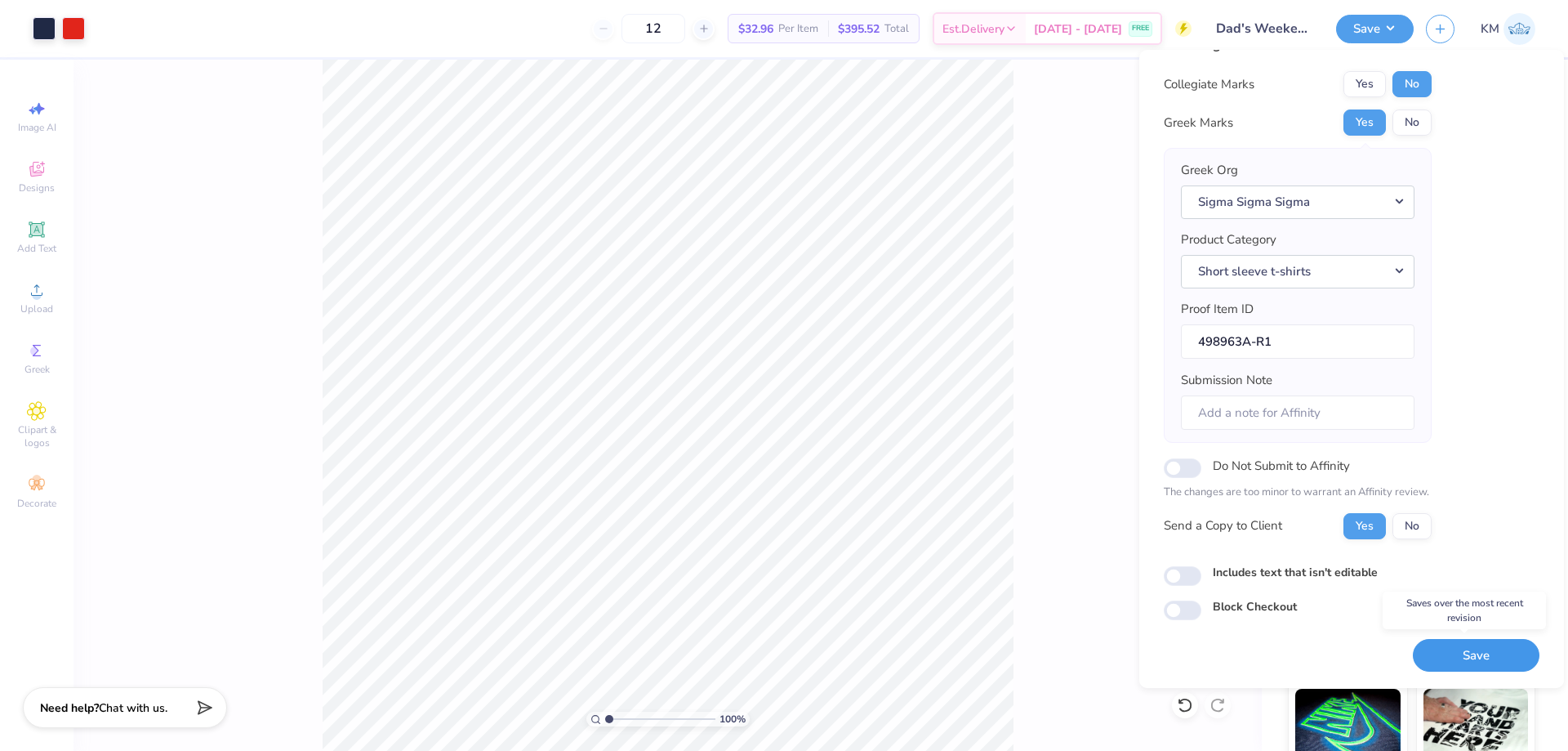
click at [1450, 643] on button "Save" at bounding box center [1476, 655] width 127 height 34
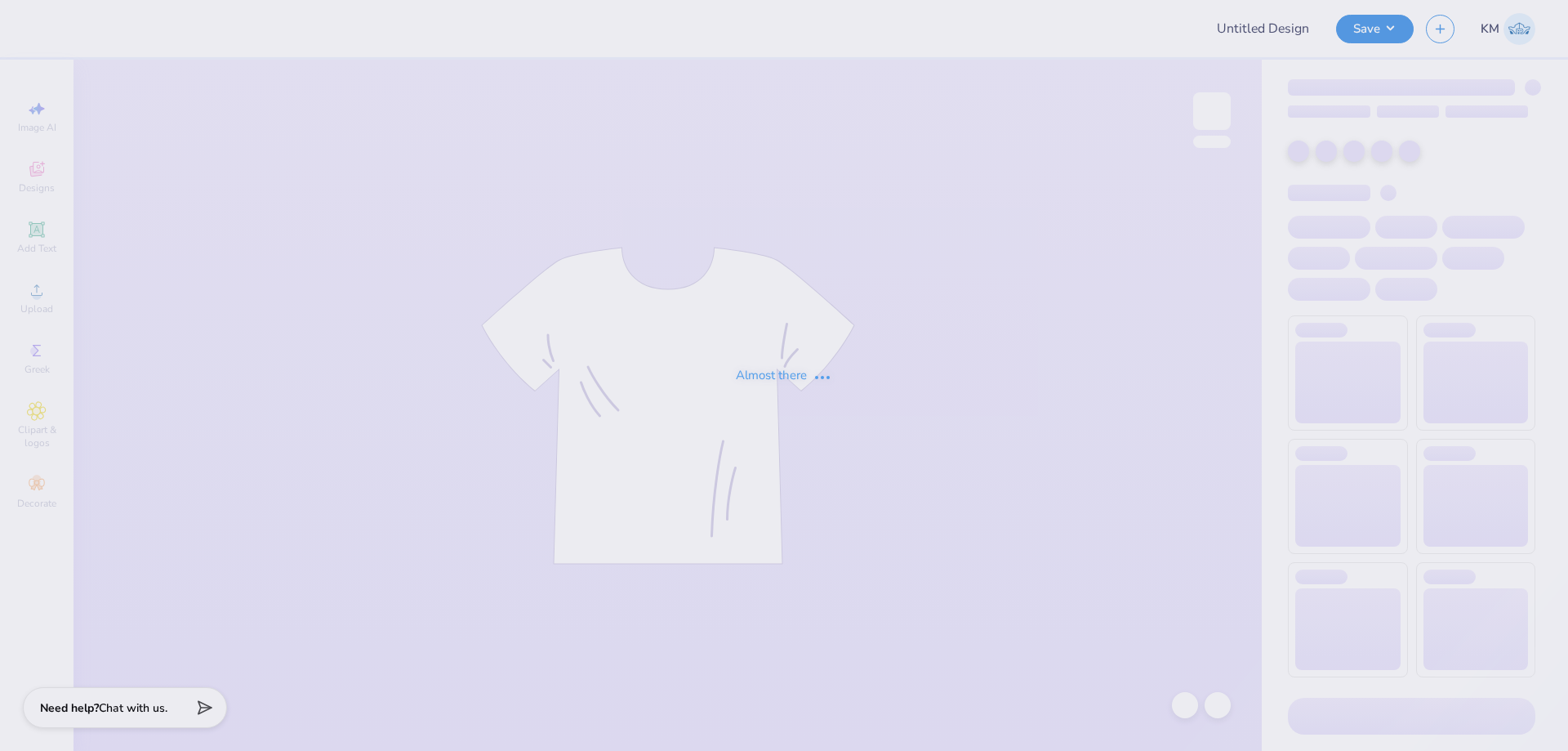
type input "Dad's Weekend"
